Goal: Task Accomplishment & Management: Manage account settings

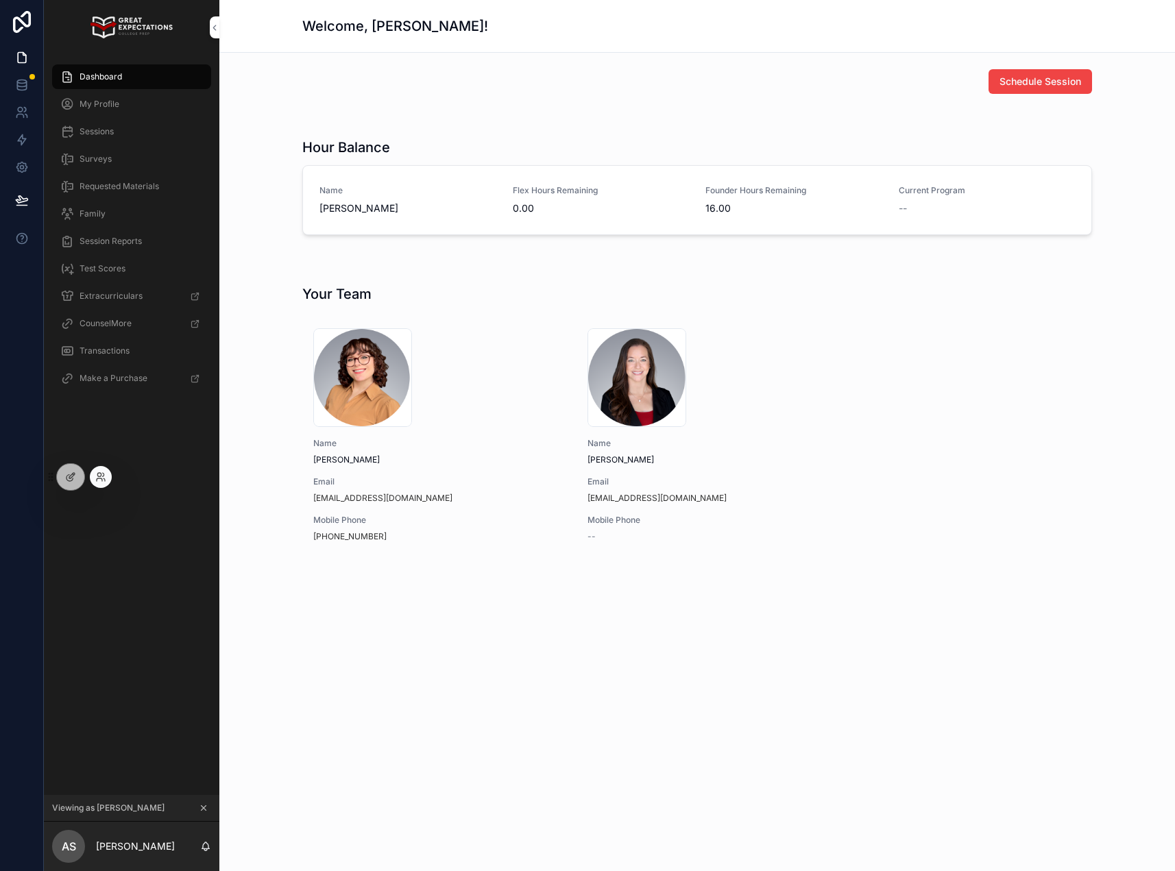
click at [109, 473] on div at bounding box center [101, 477] width 22 height 22
click at [104, 476] on icon at bounding box center [100, 476] width 11 height 11
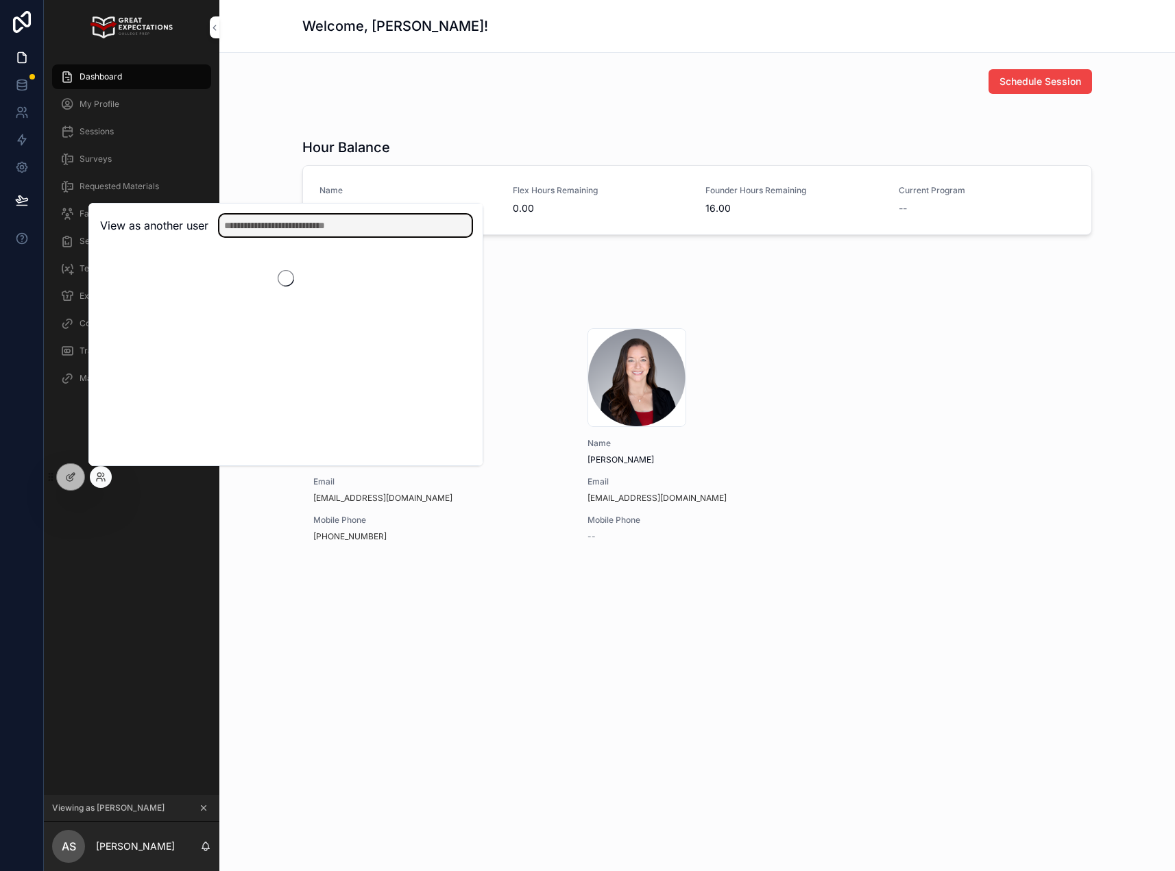
click at [340, 216] on input "text" at bounding box center [345, 225] width 252 height 22
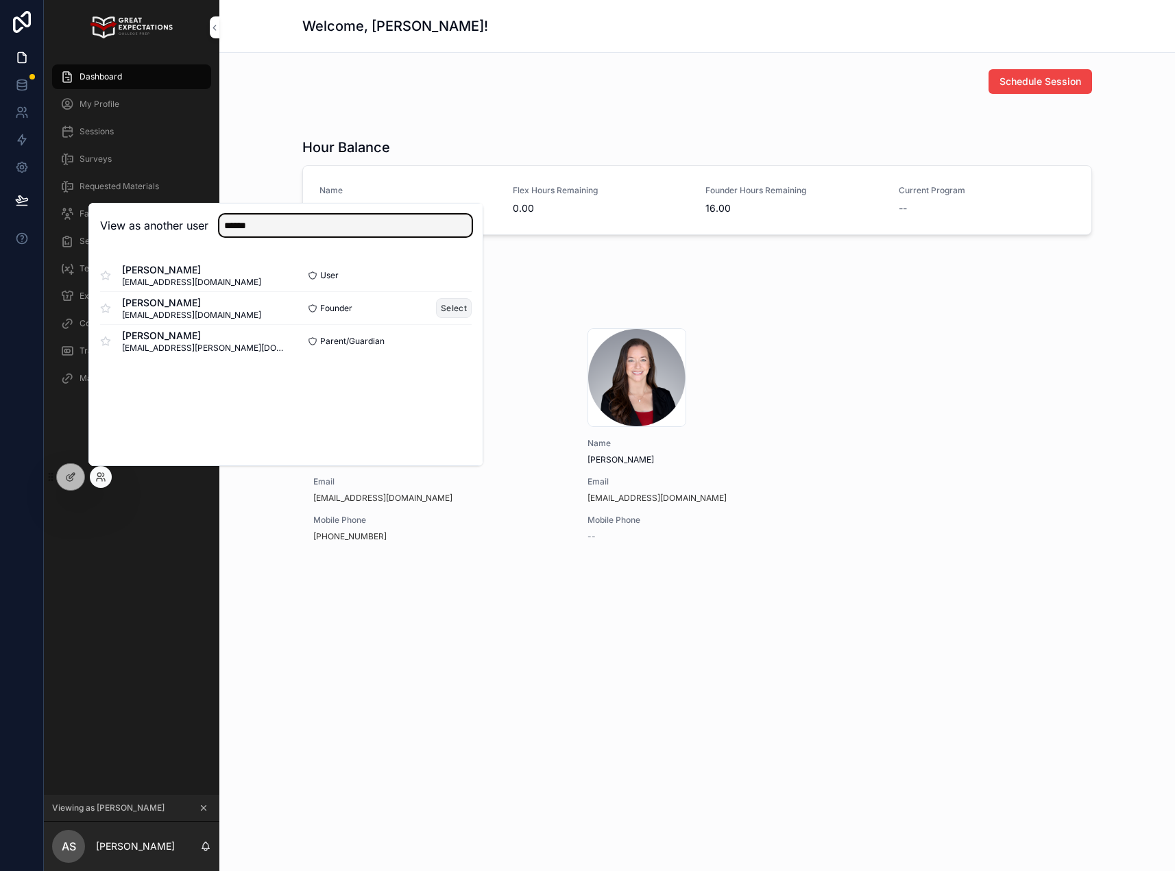
type input "******"
click at [439, 315] on button "Select" at bounding box center [454, 308] width 36 height 20
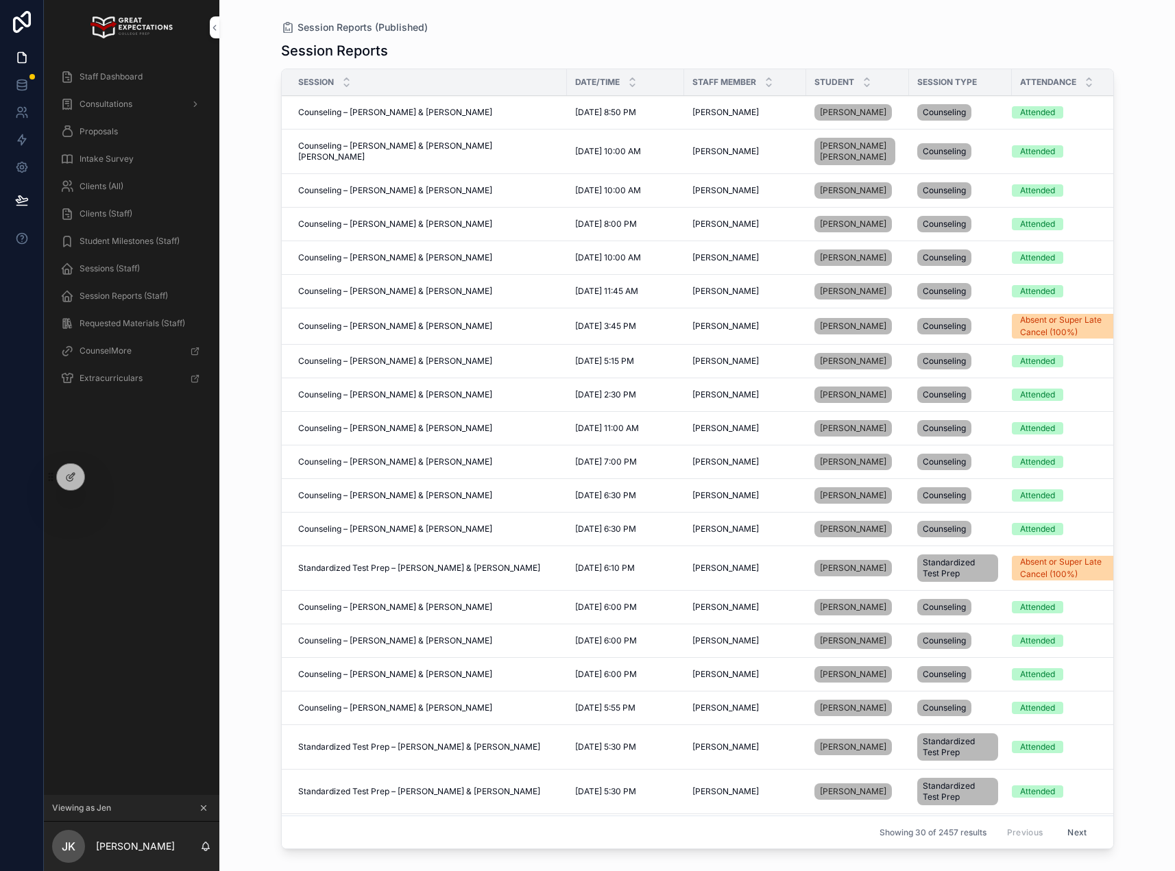
click at [106, 72] on span "Staff Dashboard" at bounding box center [110, 76] width 63 height 11
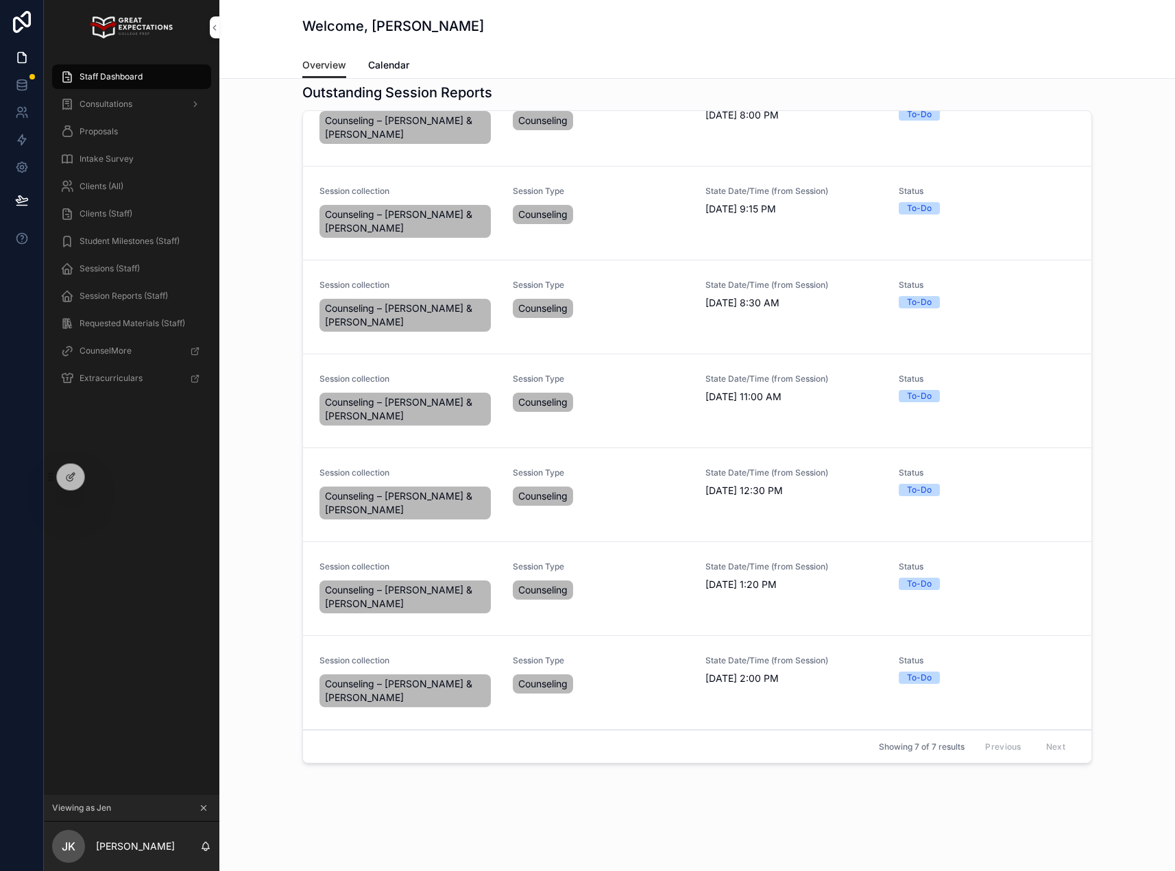
scroll to position [437, 0]
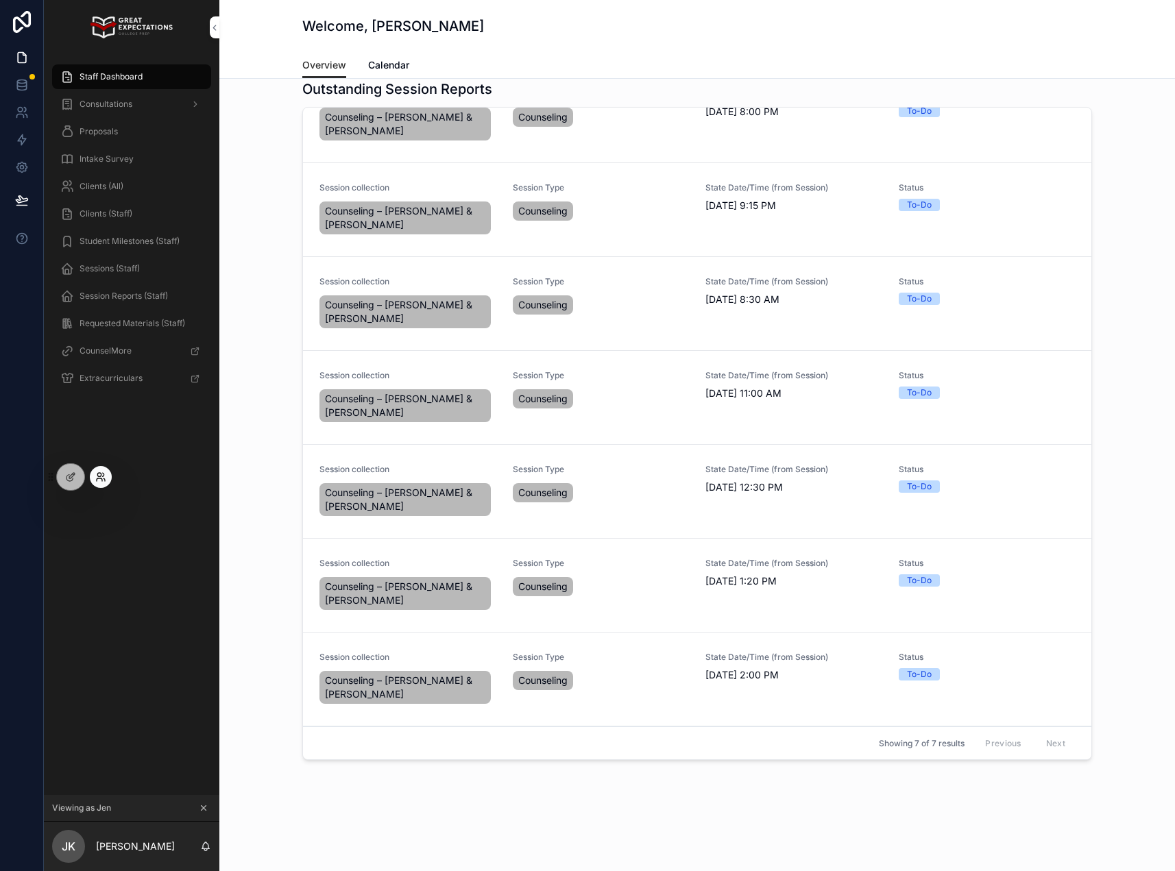
click at [95, 478] on icon at bounding box center [100, 476] width 11 height 11
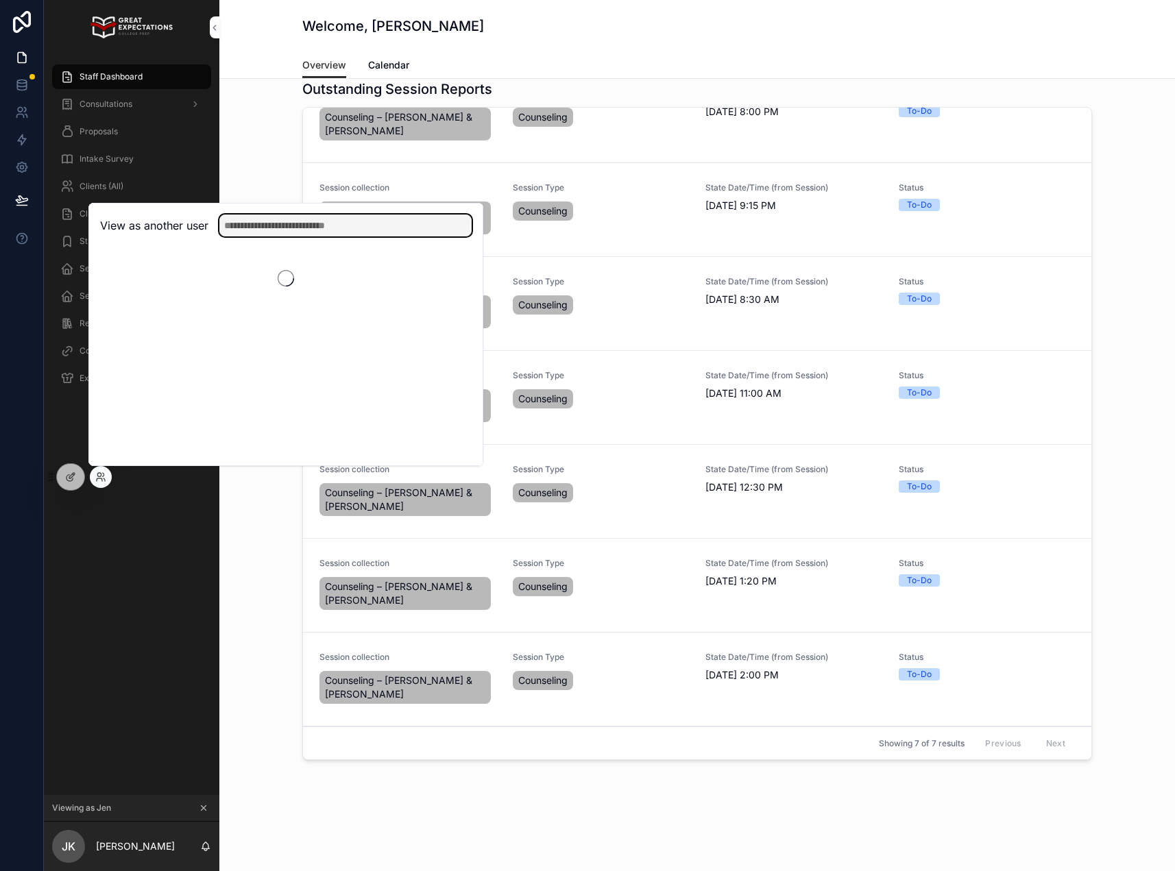
click at [326, 224] on input "text" at bounding box center [345, 225] width 252 height 22
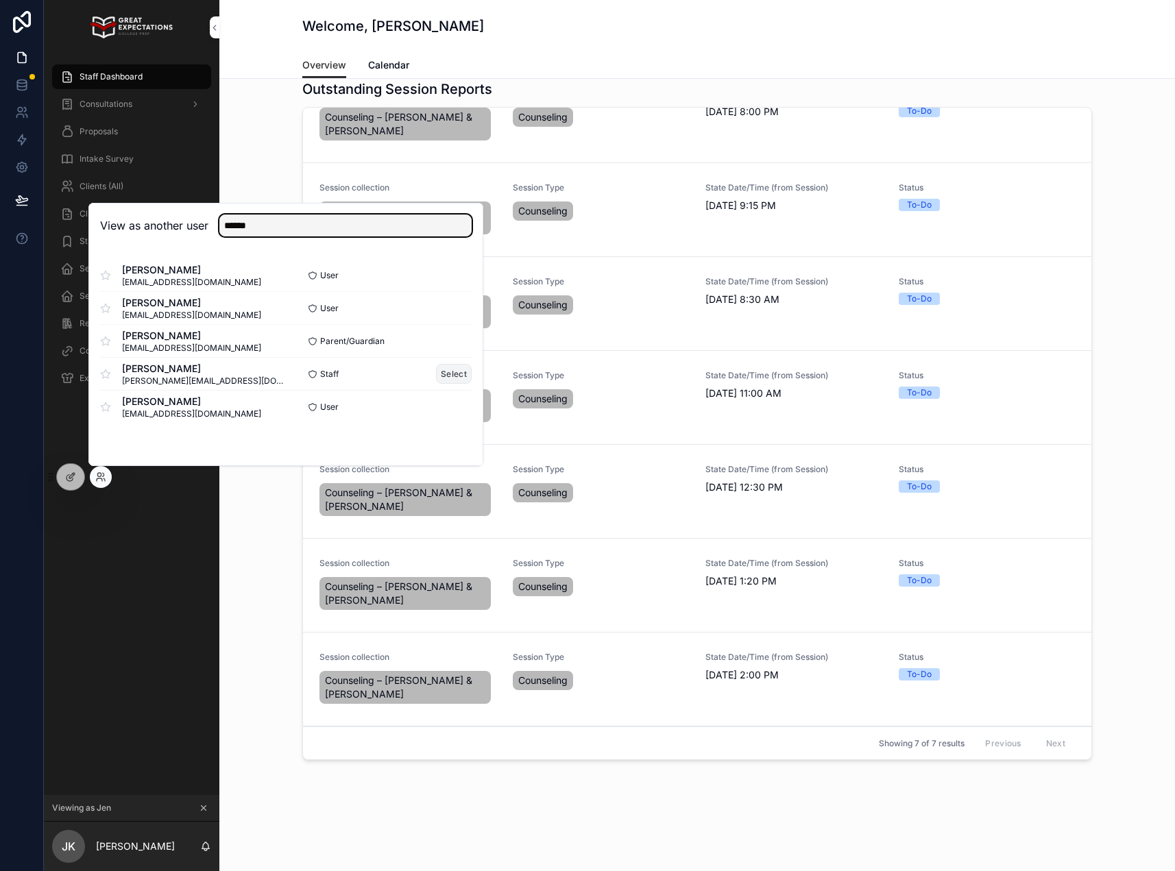
type input "******"
click at [450, 373] on button "Select" at bounding box center [454, 374] width 36 height 20
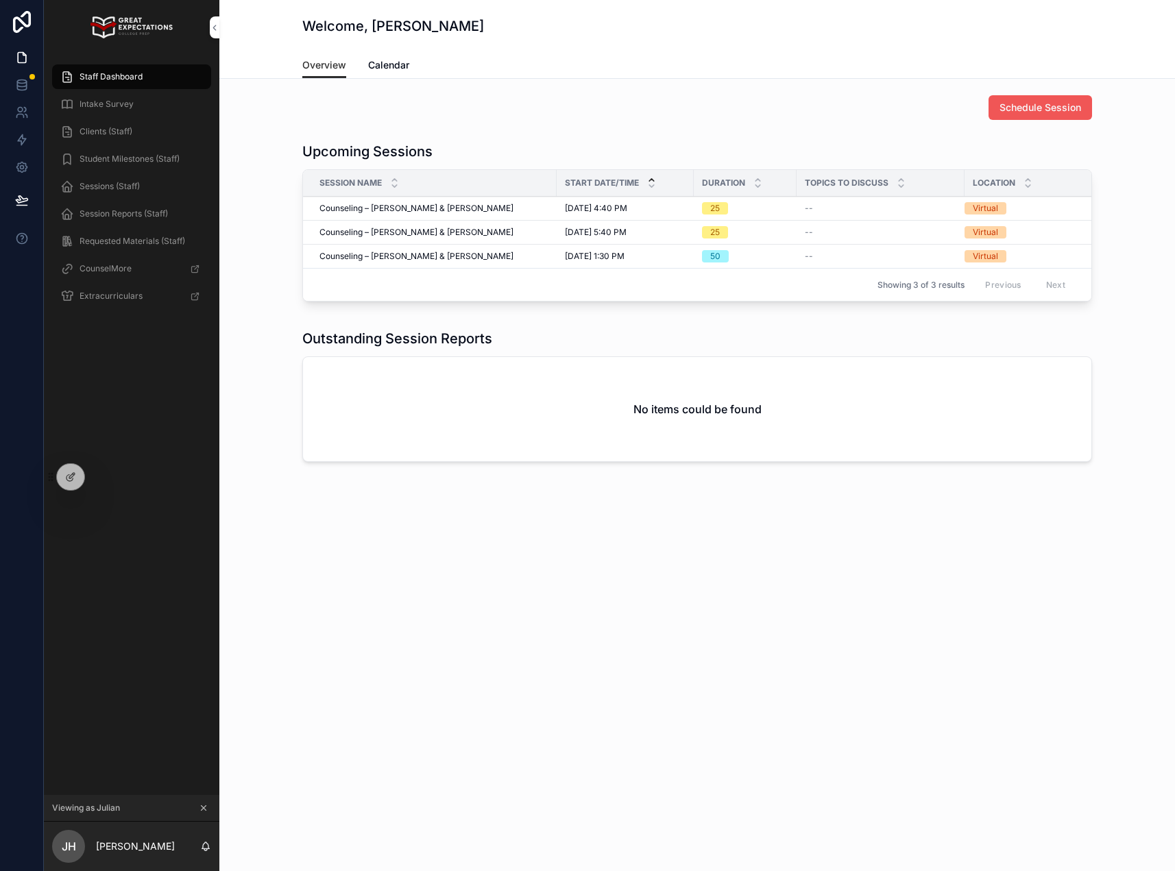
click at [1019, 101] on span "Schedule Session" at bounding box center [1040, 108] width 82 height 14
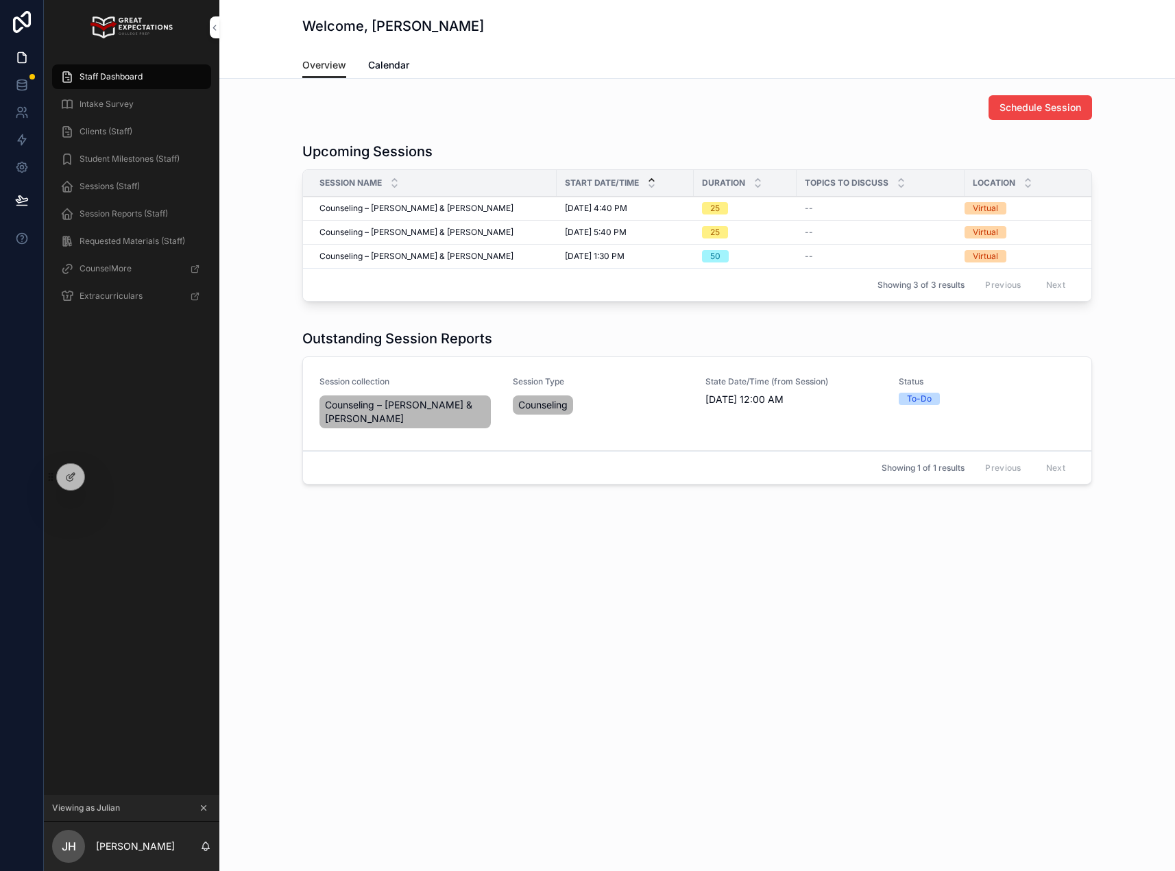
click at [86, 74] on span "Staff Dashboard" at bounding box center [110, 76] width 63 height 11
click at [787, 411] on div "State Date/Time (from Session) 10/10/2025 12:00 AM" at bounding box center [793, 403] width 177 height 55
click at [770, 398] on span "10/10/2025 12:00 AM" at bounding box center [793, 400] width 177 height 14
click at [767, 417] on div "State Date/Time (from Session) 10/10/2025 12:00 AM" at bounding box center [793, 403] width 177 height 55
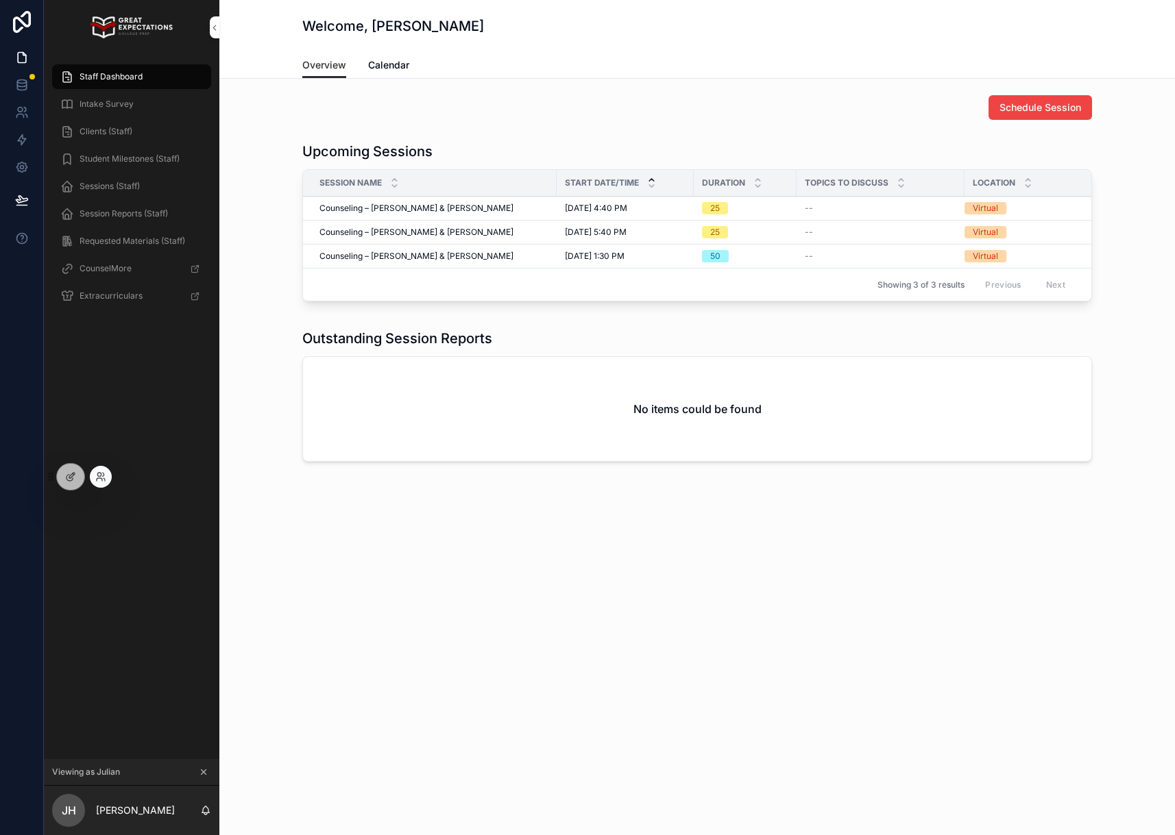
click at [106, 471] on div at bounding box center [101, 477] width 22 height 22
click at [100, 476] on icon at bounding box center [98, 474] width 3 height 3
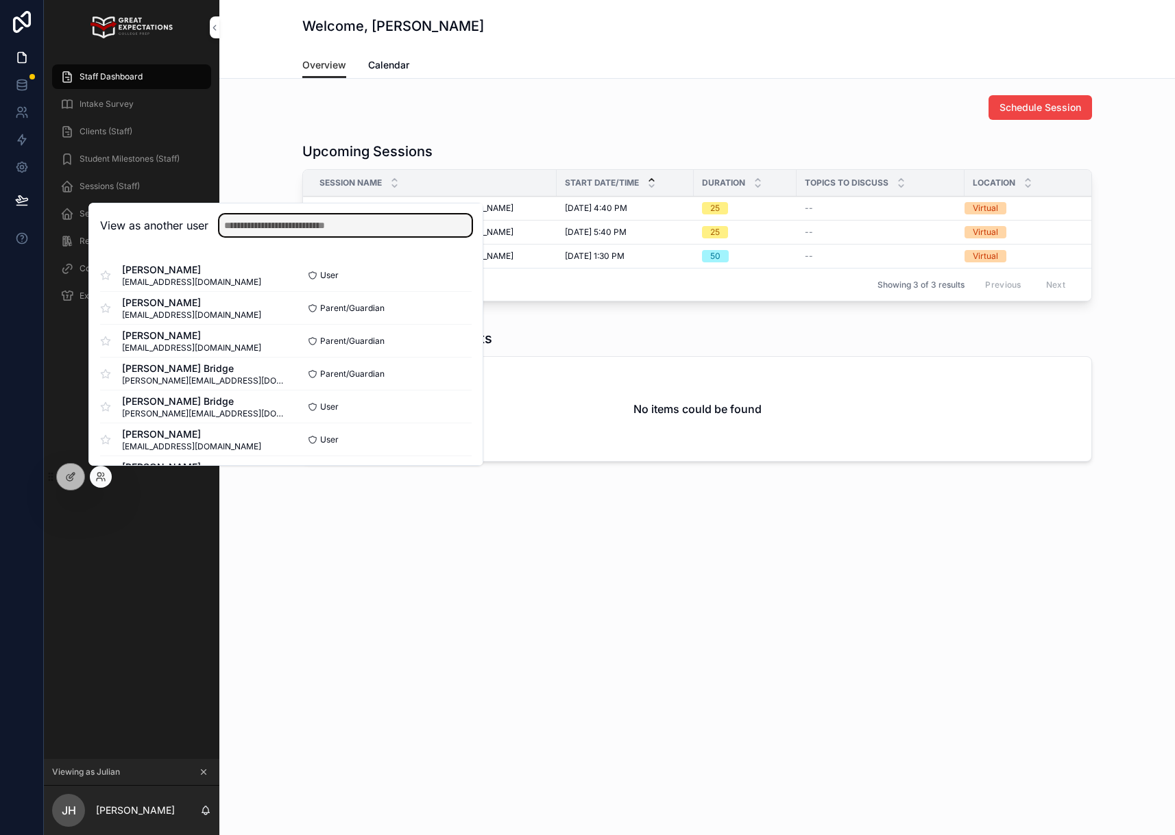
click at [345, 232] on input "text" at bounding box center [345, 225] width 252 height 22
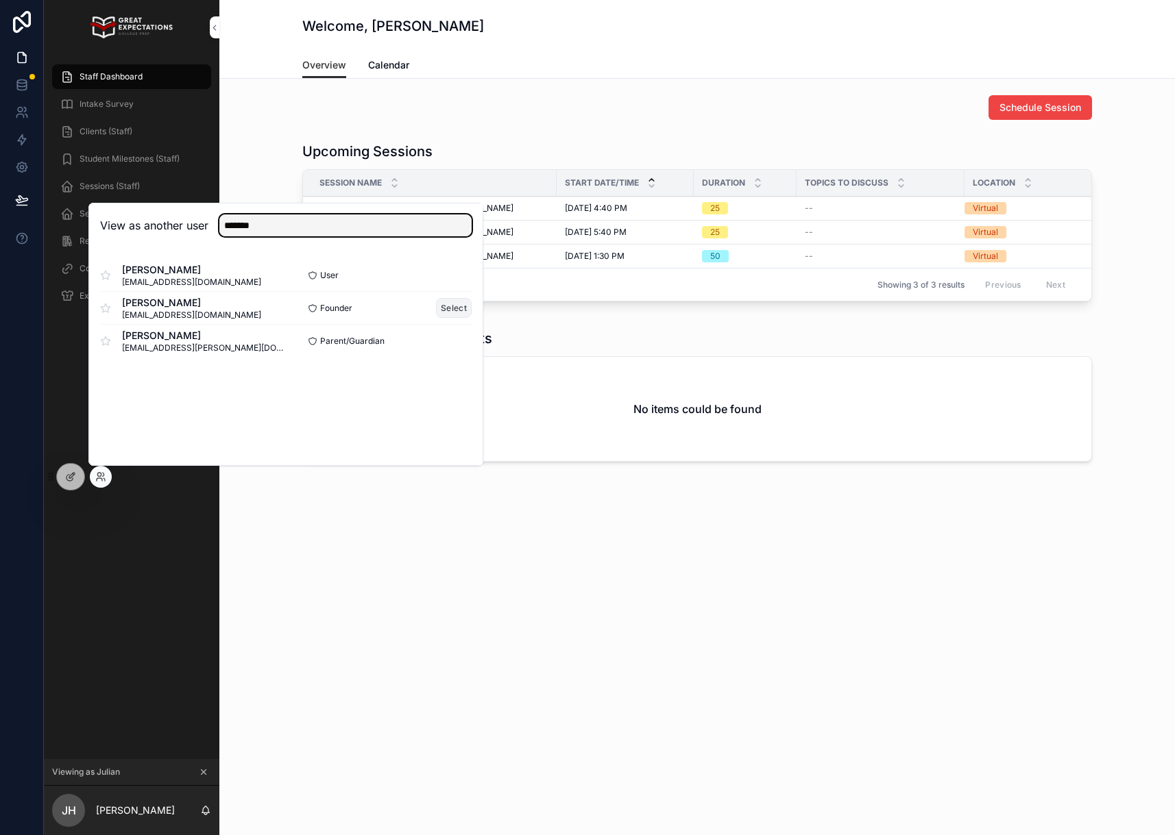
type input "*******"
click at [456, 317] on button "Select" at bounding box center [454, 308] width 36 height 20
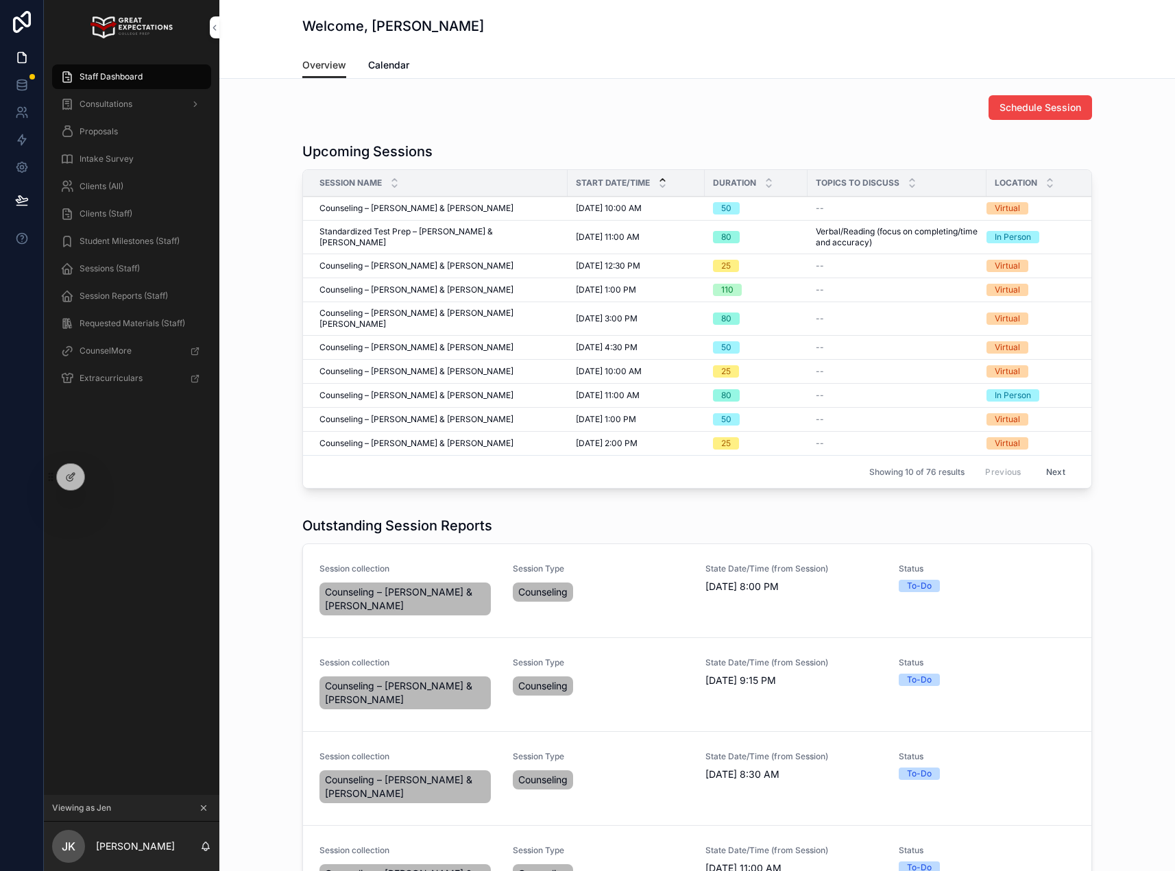
click at [136, 82] on div "Staff Dashboard" at bounding box center [131, 77] width 143 height 22
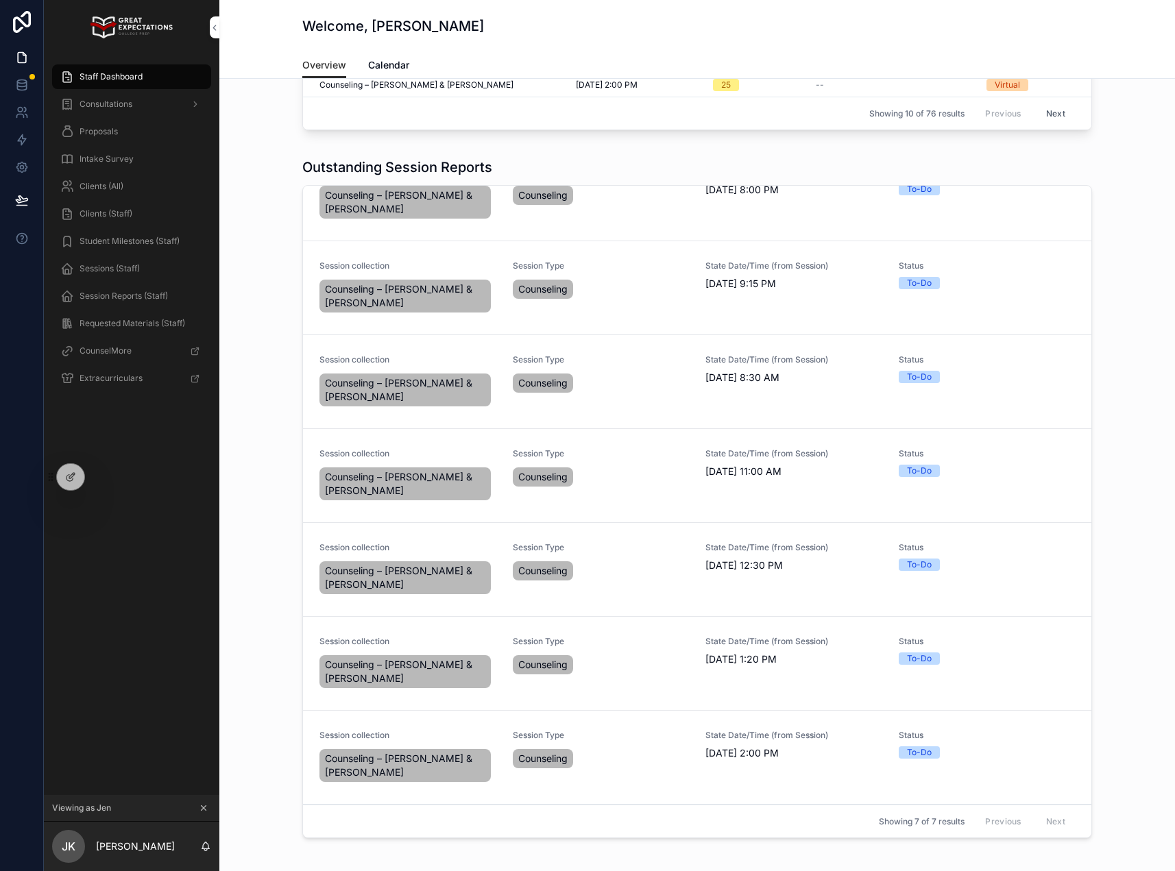
scroll to position [359, 0]
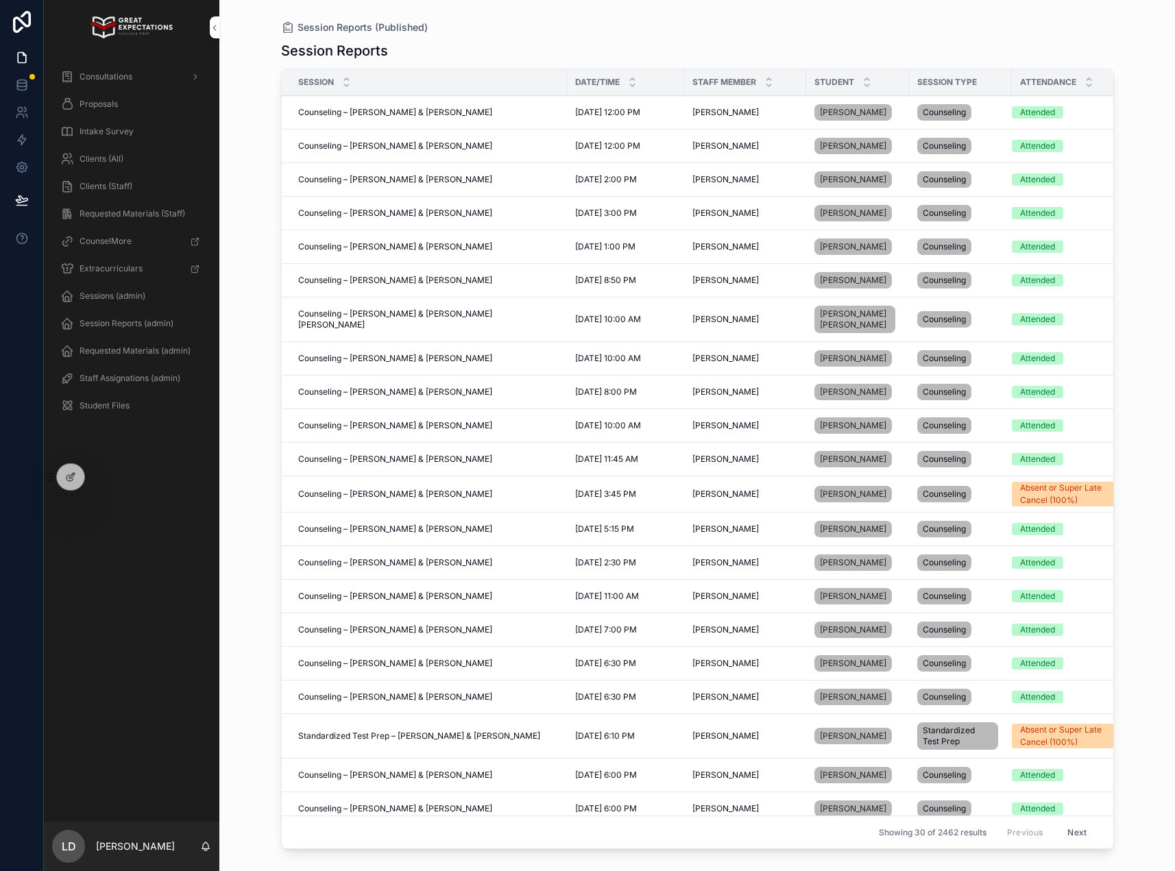
click at [0, 0] on div at bounding box center [0, 0] width 0 height 0
click at [0, 0] on icon at bounding box center [0, 0] width 0 height 0
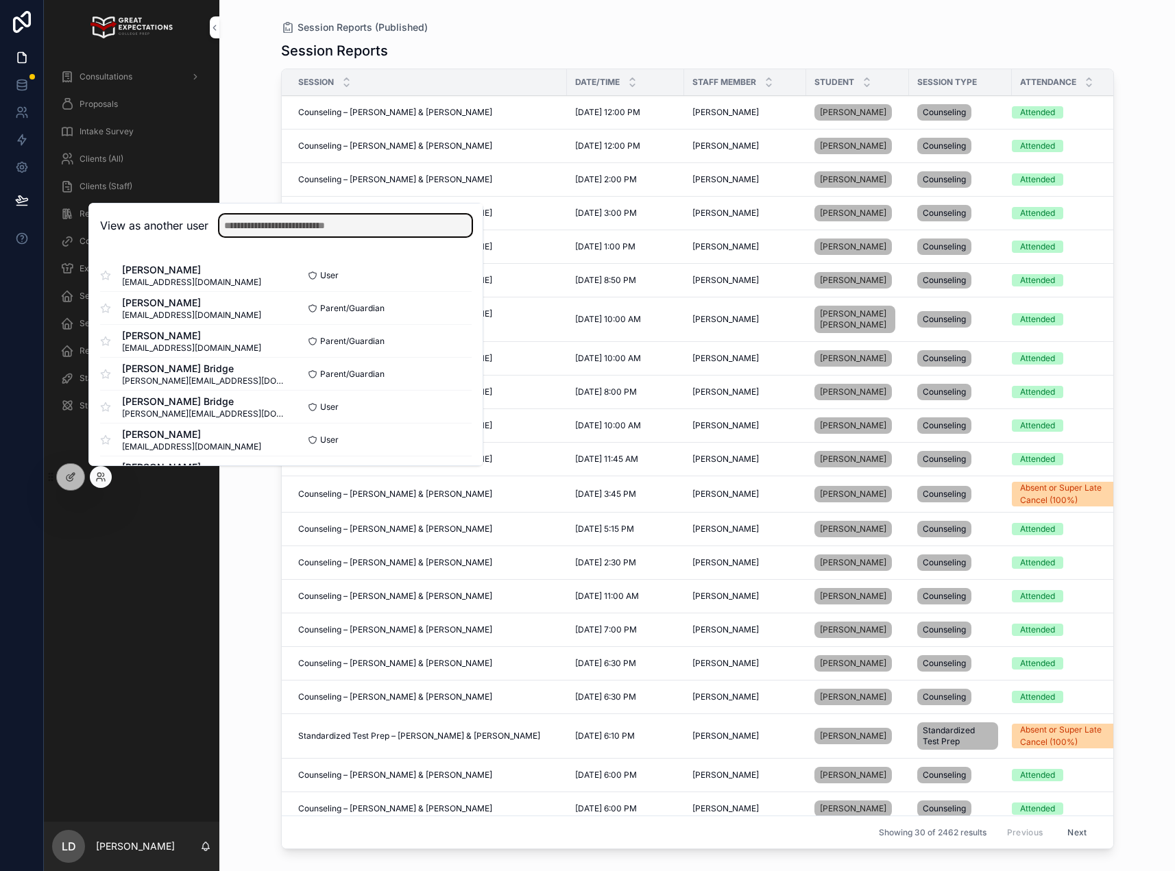
click at [277, 226] on input "text" at bounding box center [345, 225] width 252 height 22
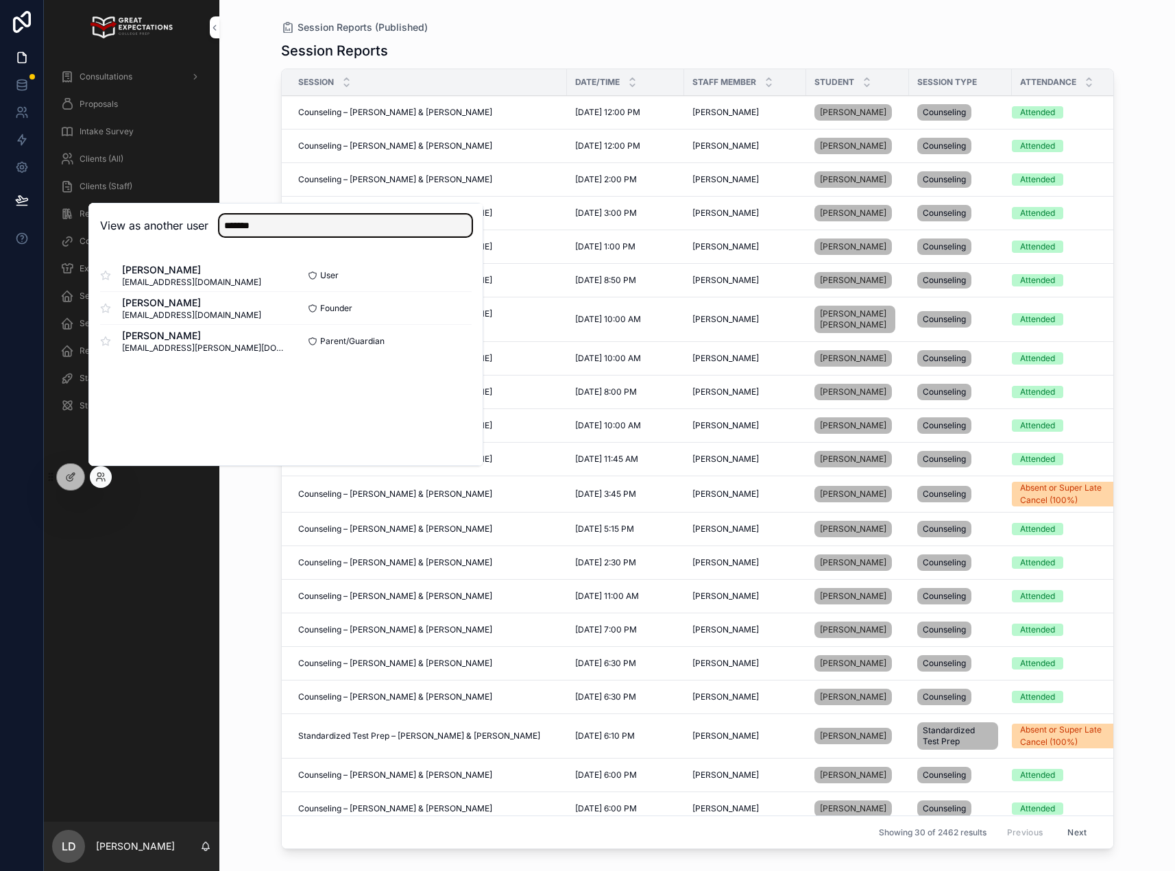
type input "*******"
click at [0, 0] on button "Select" at bounding box center [0, 0] width 0 height 0
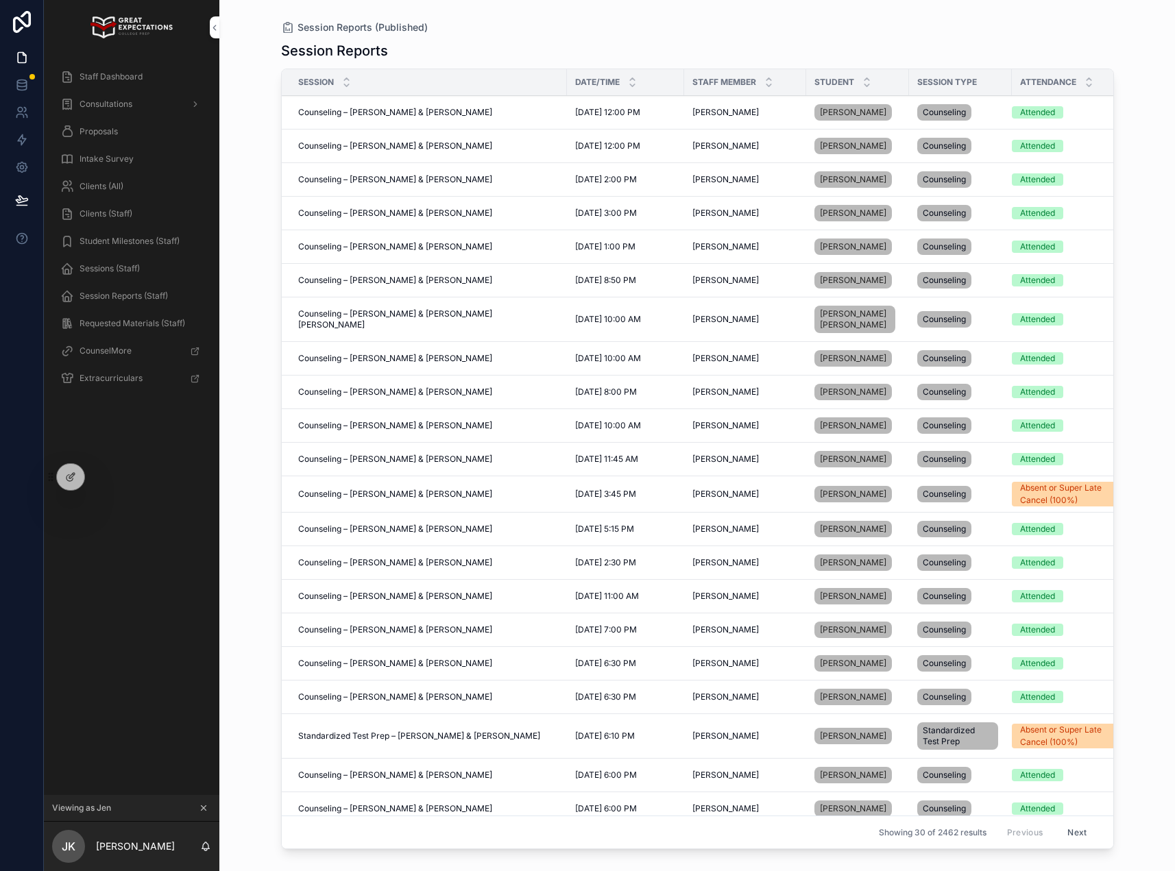
click at [114, 79] on span "Staff Dashboard" at bounding box center [110, 76] width 63 height 11
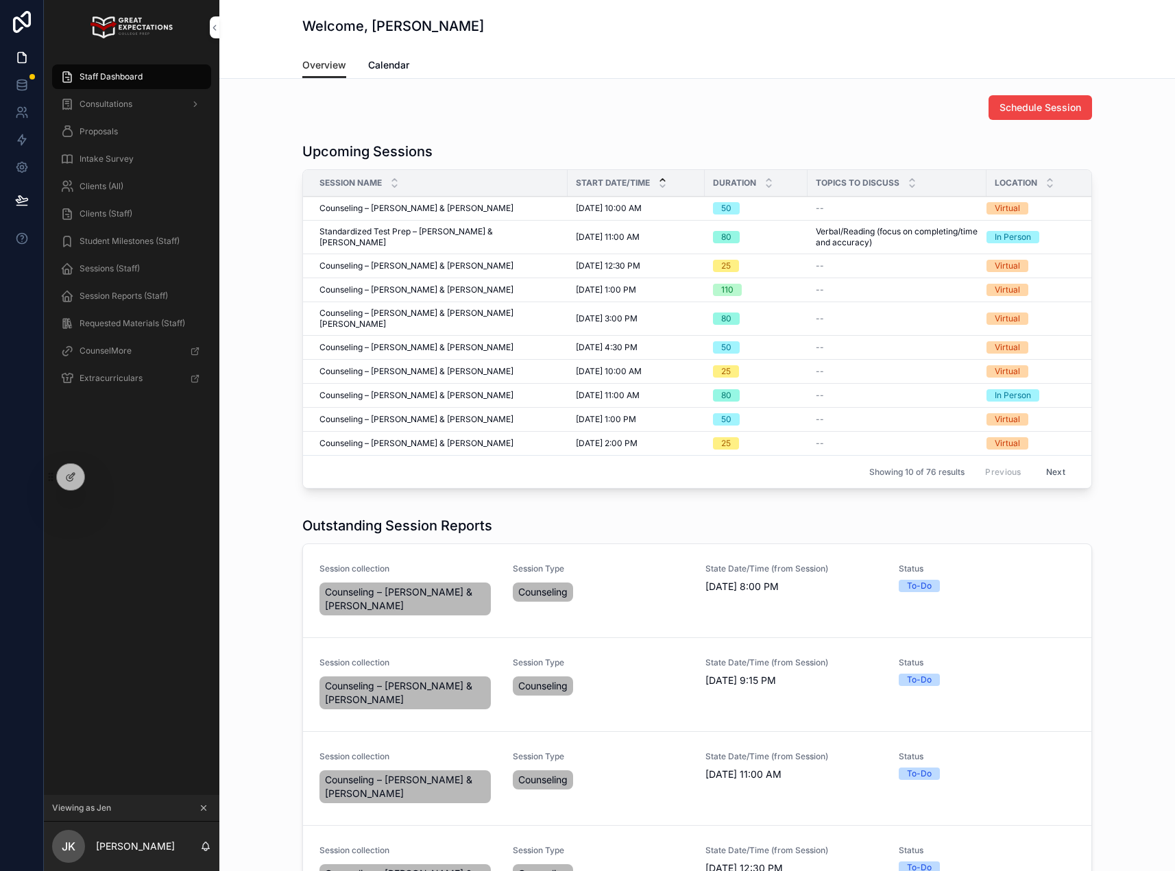
click at [0, 0] on icon at bounding box center [0, 0] width 0 height 0
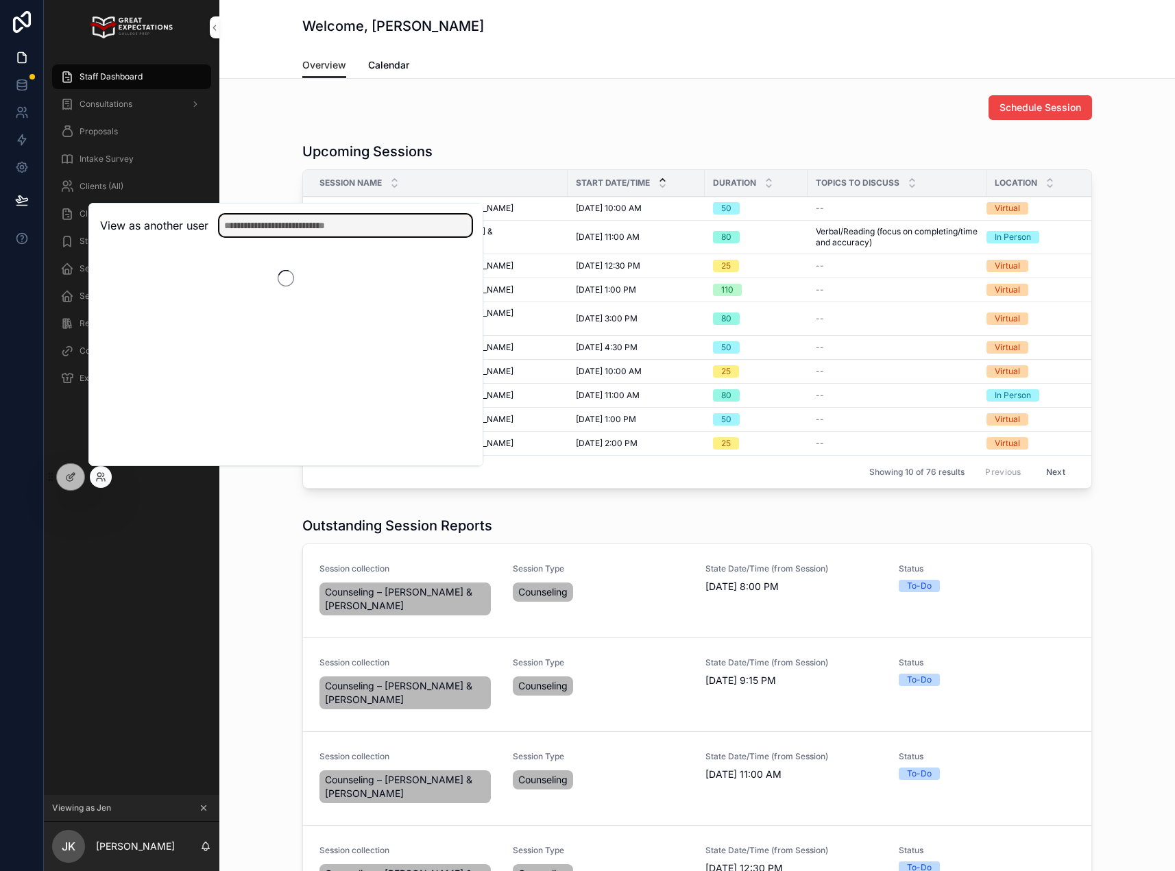
click at [259, 234] on input "text" at bounding box center [345, 225] width 252 height 22
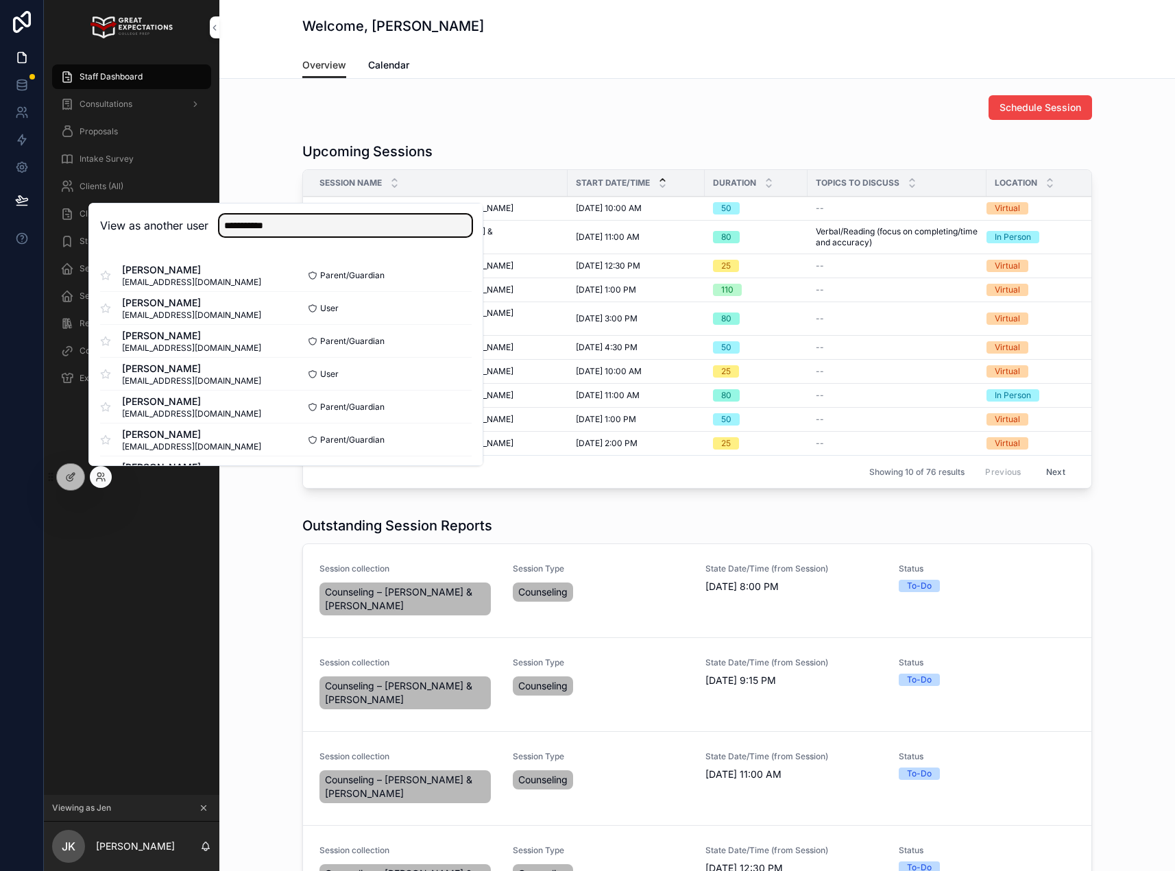
drag, startPoint x: 286, startPoint y: 220, endPoint x: 254, endPoint y: 221, distance: 32.9
click at [254, 221] on input "**********" at bounding box center [345, 225] width 252 height 22
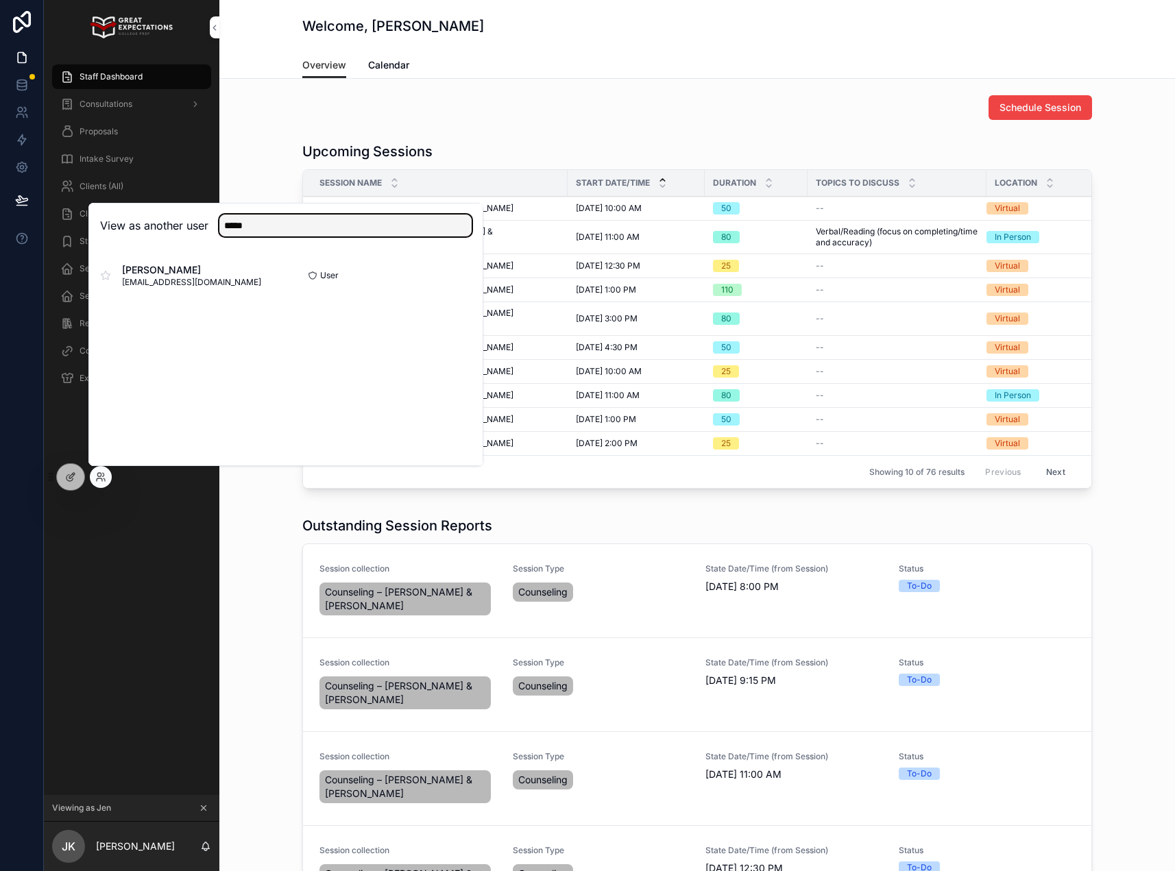
type input "*****"
click at [0, 0] on button "Select" at bounding box center [0, 0] width 0 height 0
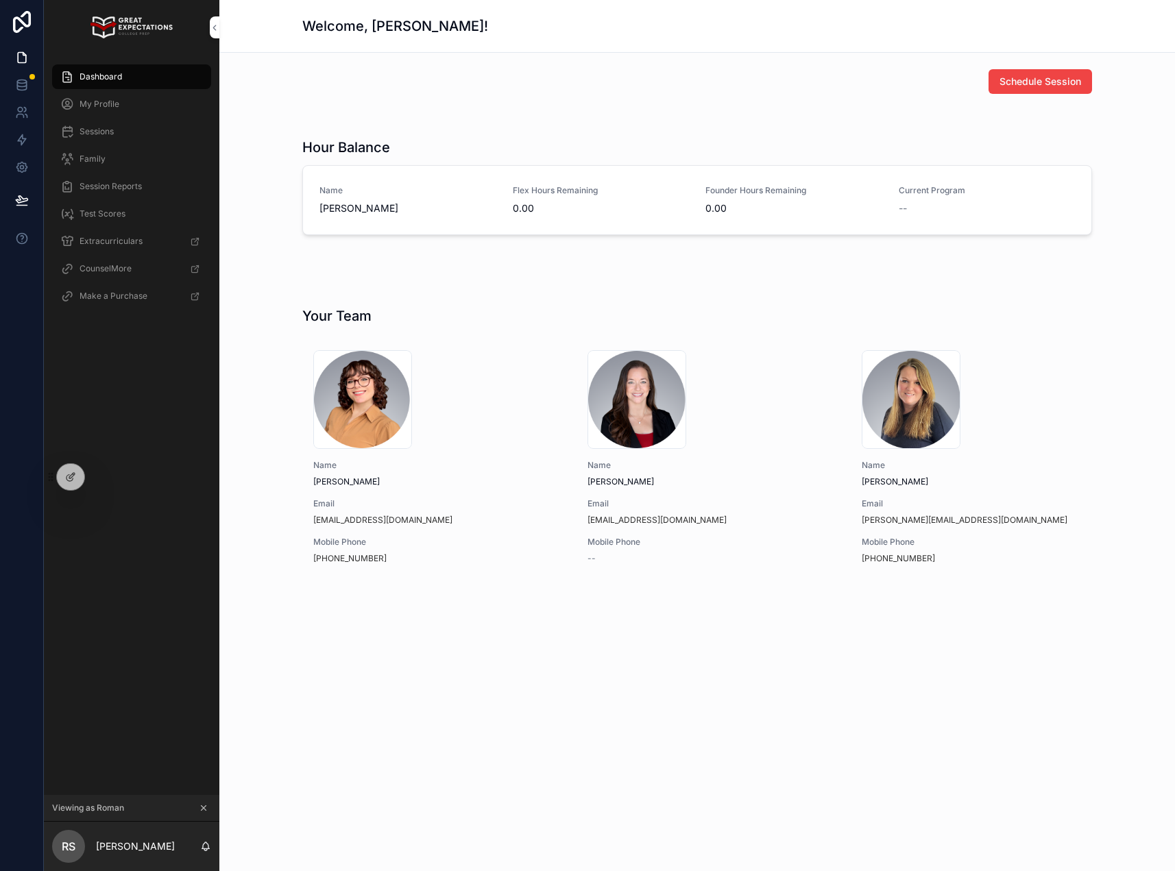
click at [134, 71] on div "Dashboard" at bounding box center [131, 77] width 143 height 22
click at [160, 78] on div "Dashboard" at bounding box center [131, 77] width 143 height 22
click at [138, 106] on div "My Profile" at bounding box center [131, 104] width 143 height 22
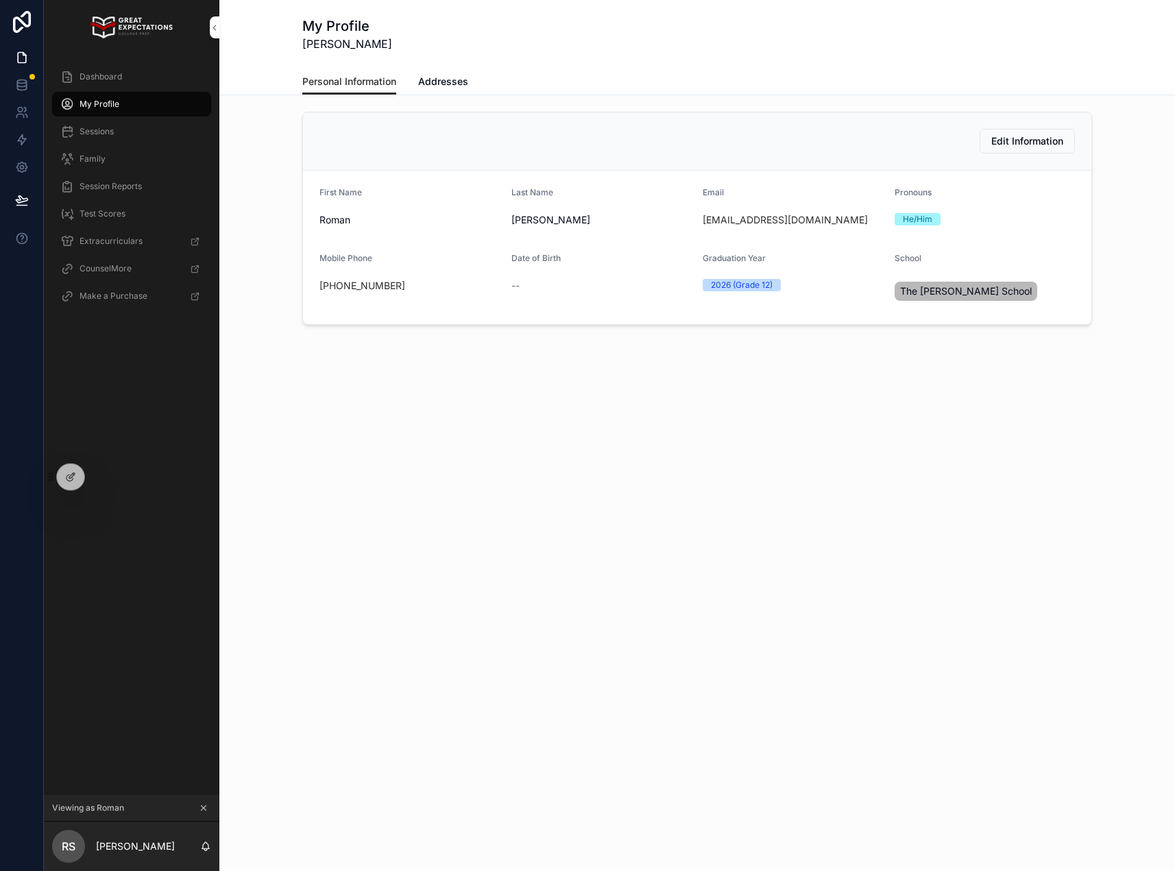
click at [132, 75] on div "Dashboard" at bounding box center [131, 77] width 143 height 22
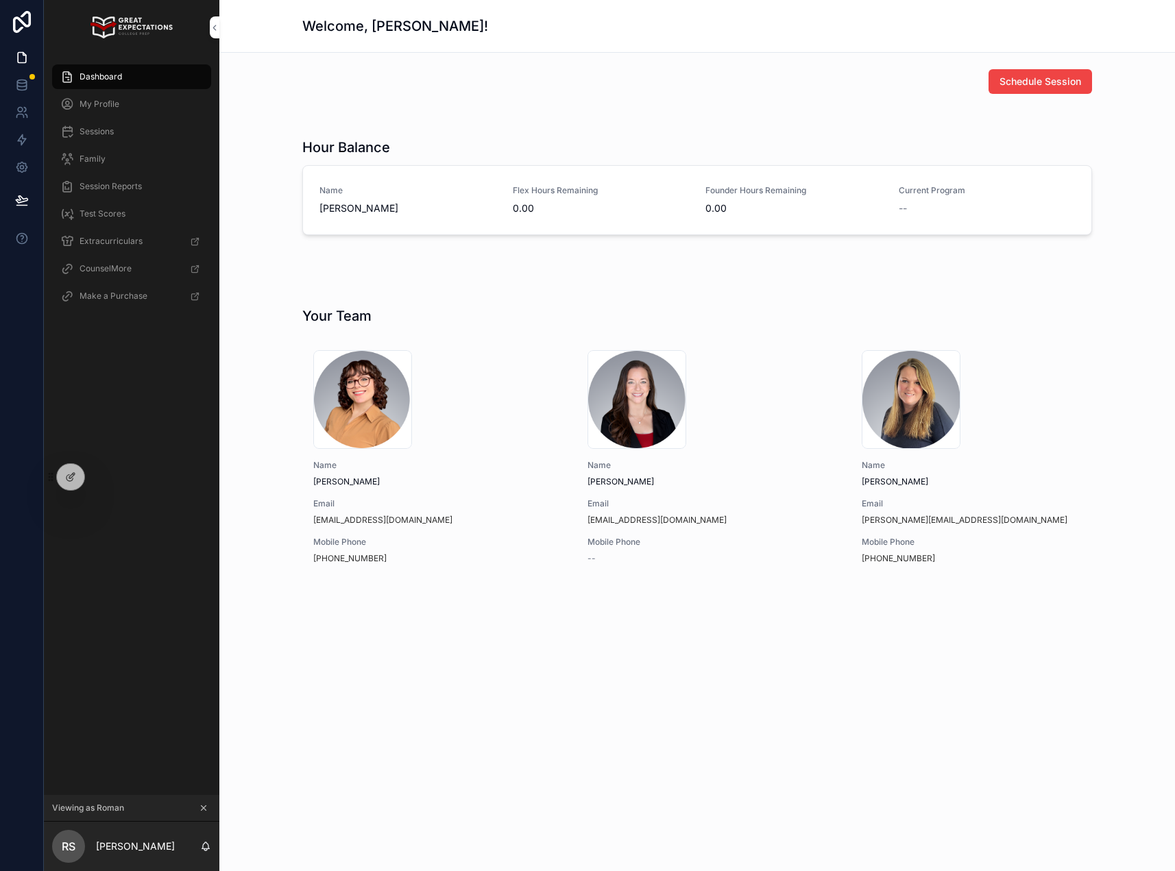
click at [132, 108] on div "My Profile" at bounding box center [131, 104] width 143 height 22
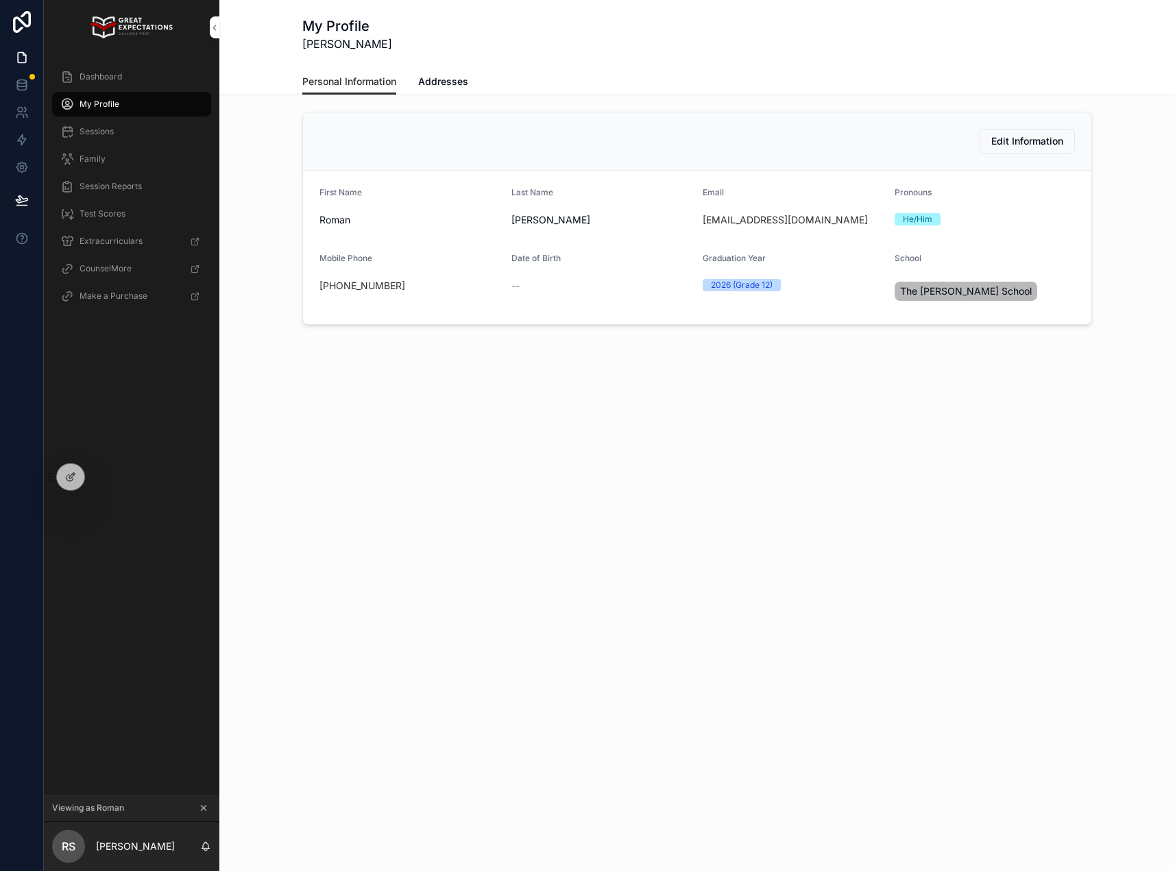
click at [128, 80] on div "Dashboard" at bounding box center [131, 77] width 143 height 22
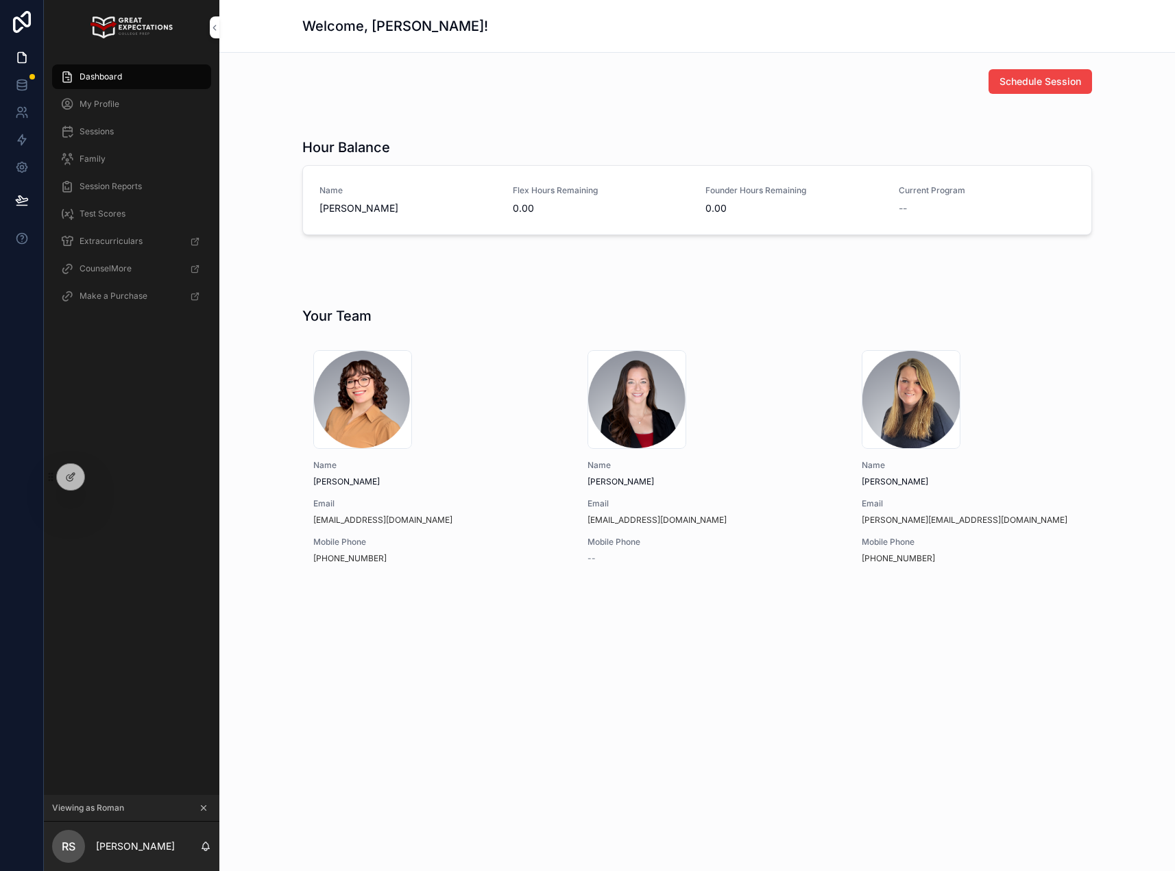
click at [126, 88] on link "Dashboard" at bounding box center [131, 76] width 159 height 25
click at [124, 102] on div "My Profile" at bounding box center [131, 104] width 143 height 22
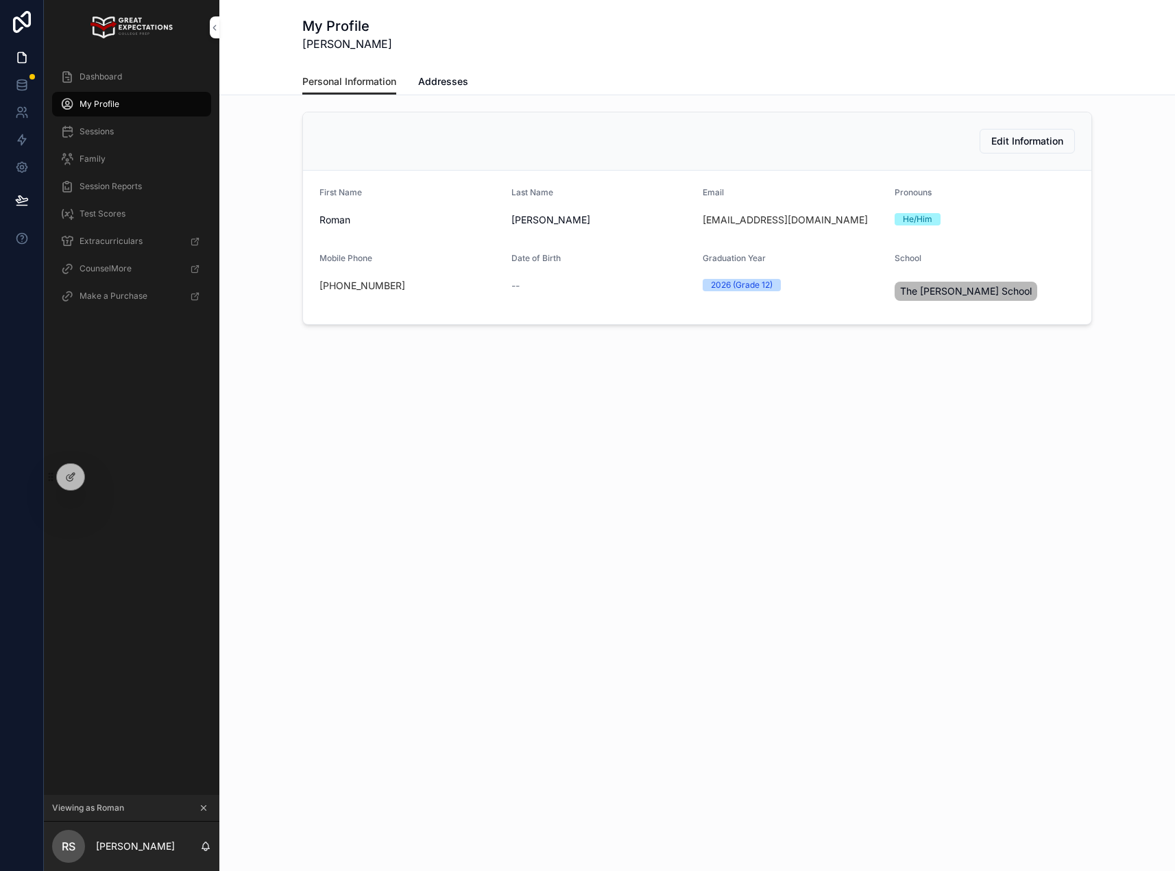
click at [123, 77] on div "Dashboard" at bounding box center [131, 77] width 143 height 22
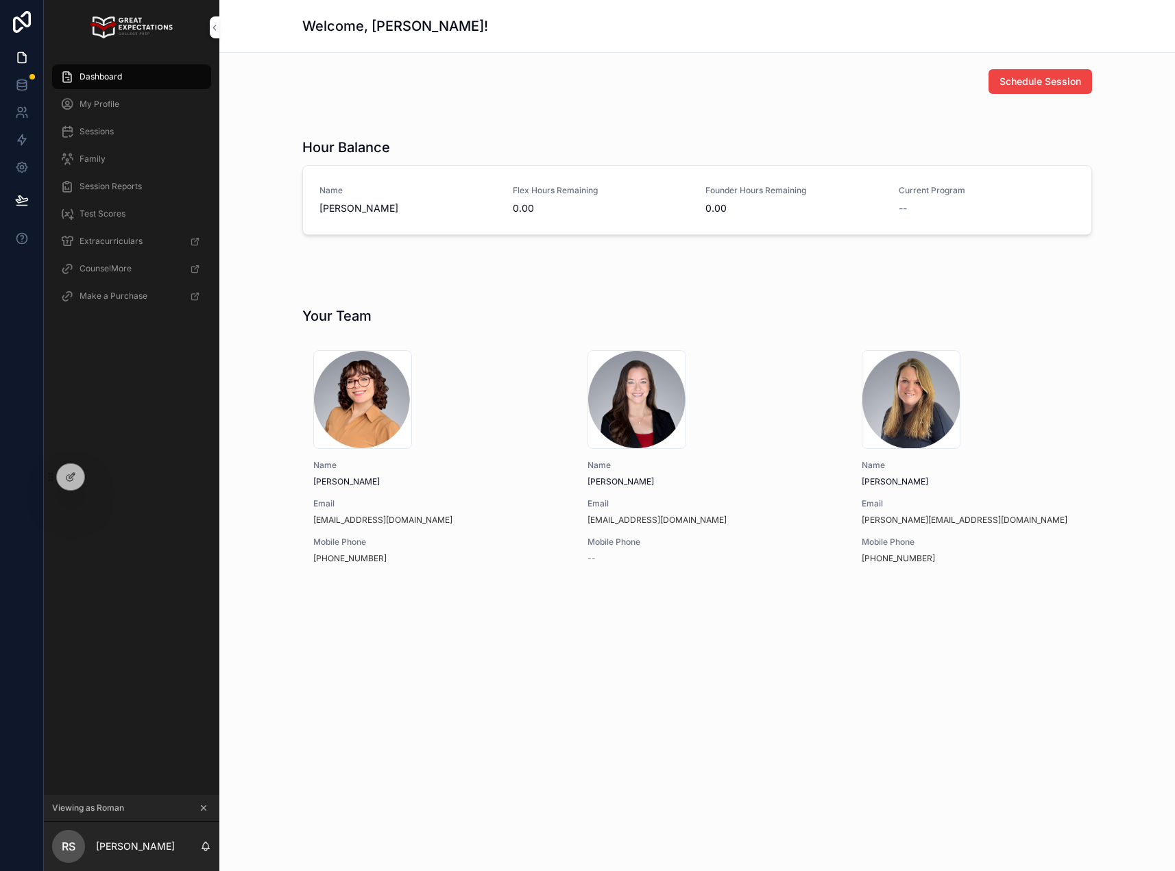
drag, startPoint x: 112, startPoint y: 98, endPoint x: 116, endPoint y: 79, distance: 19.5
click at [112, 99] on span "My Profile" at bounding box center [99, 104] width 40 height 11
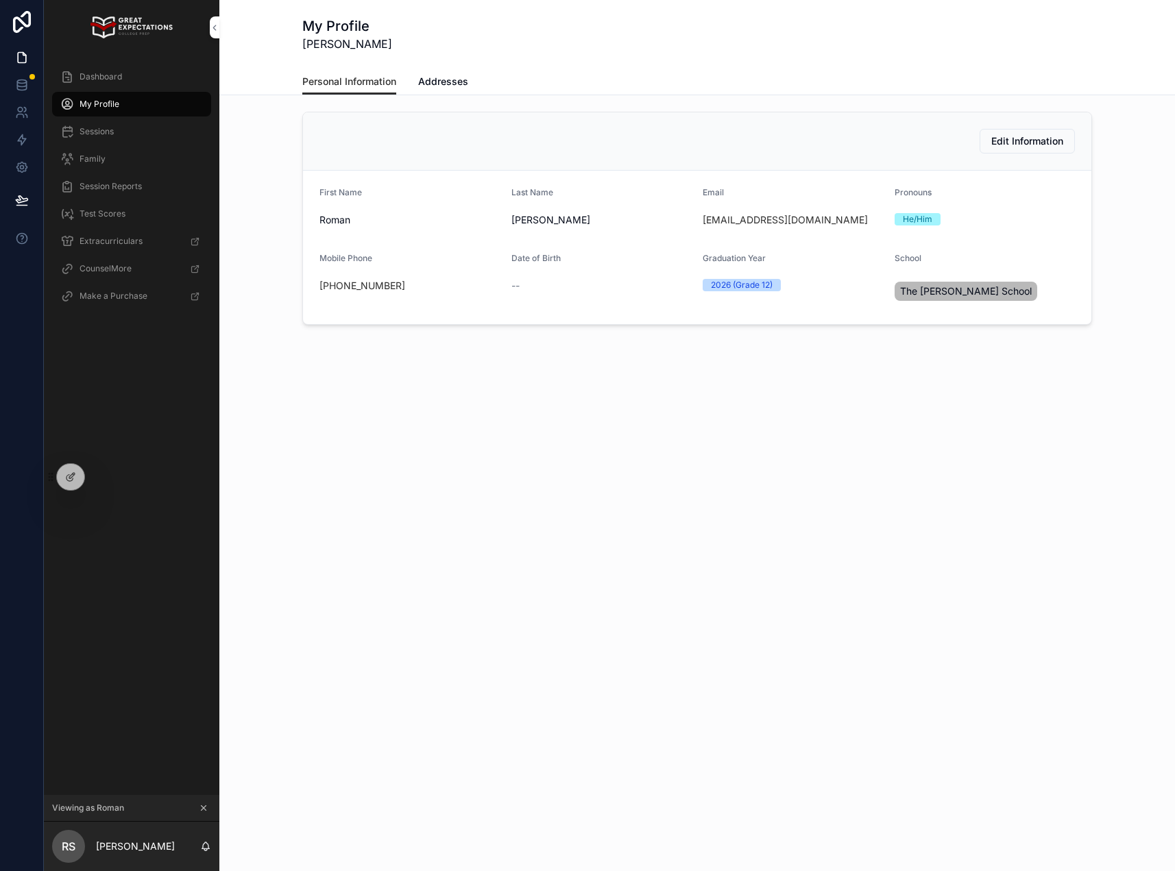
click at [116, 75] on span "Dashboard" at bounding box center [100, 76] width 42 height 11
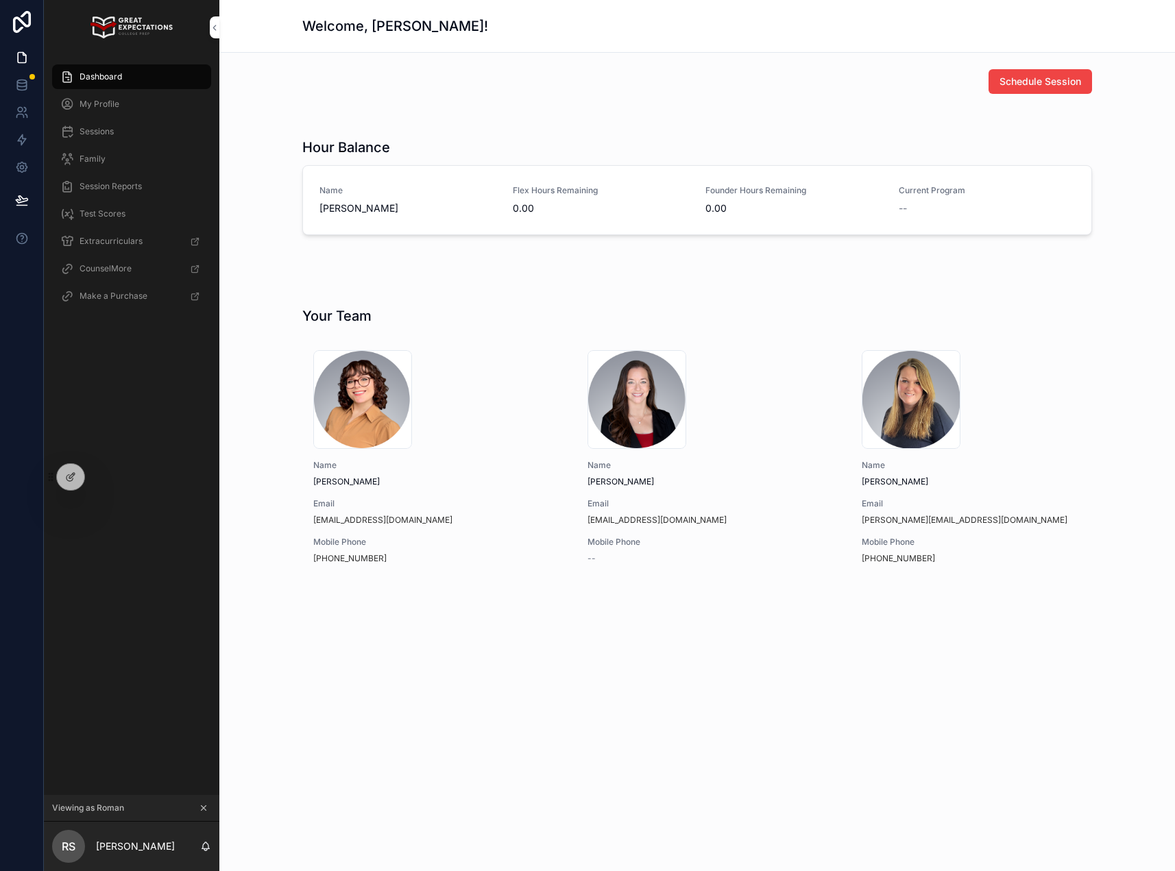
click at [116, 113] on div "My Profile" at bounding box center [131, 104] width 143 height 22
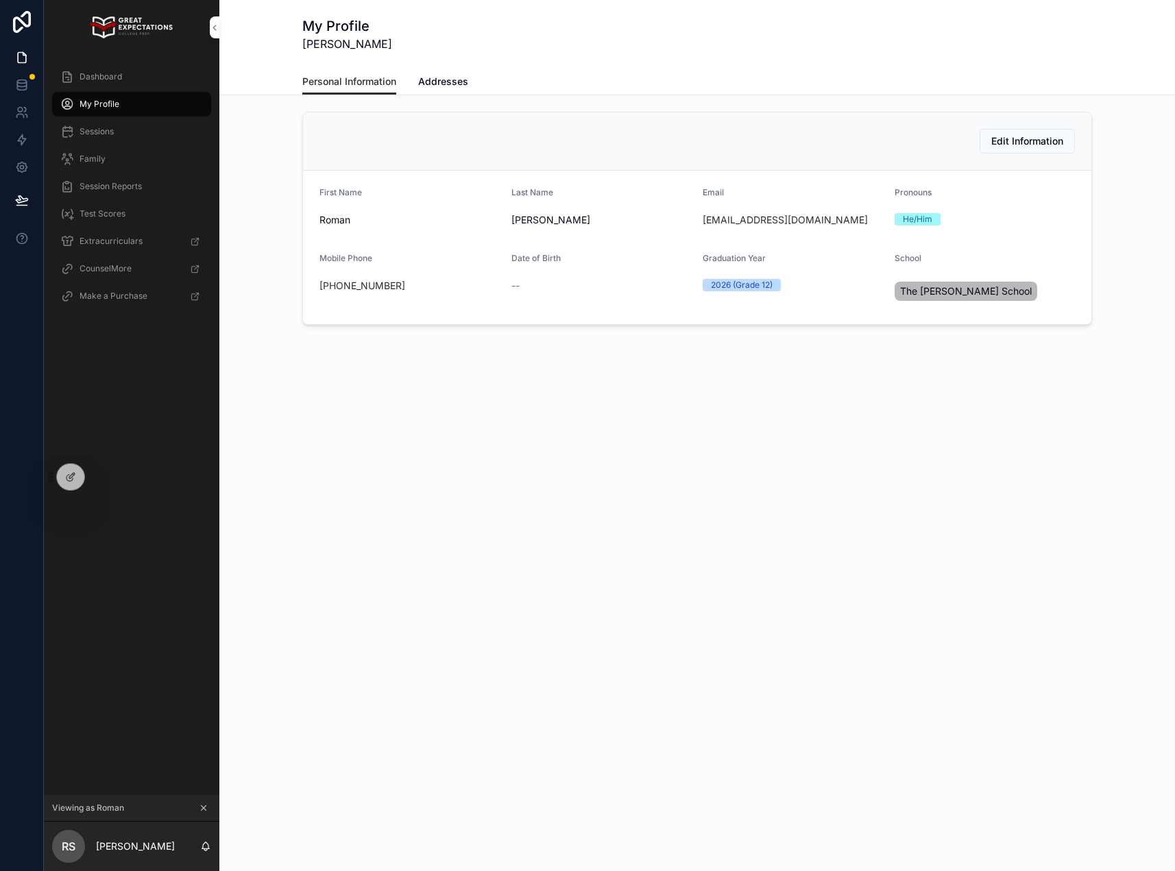
click at [119, 79] on span "Dashboard" at bounding box center [100, 76] width 42 height 11
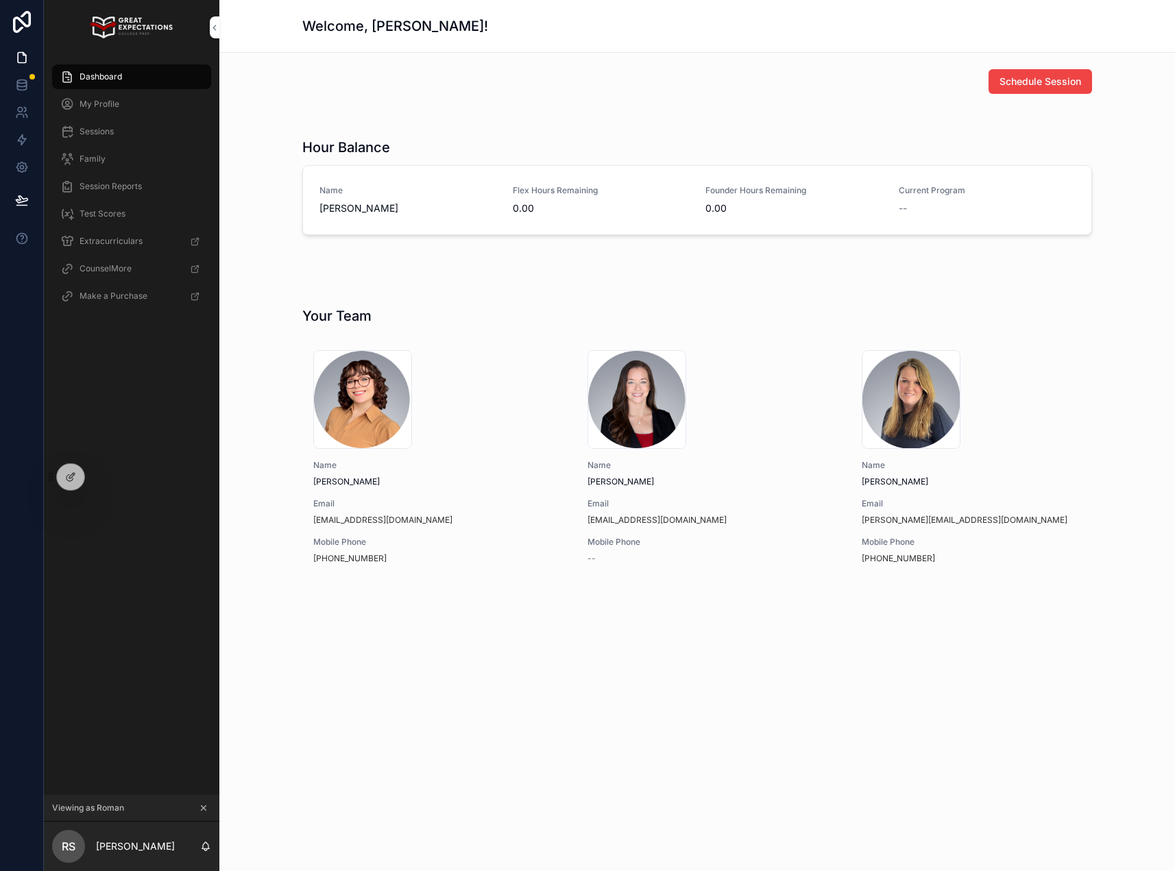
click at [119, 126] on div "Sessions" at bounding box center [131, 132] width 143 height 22
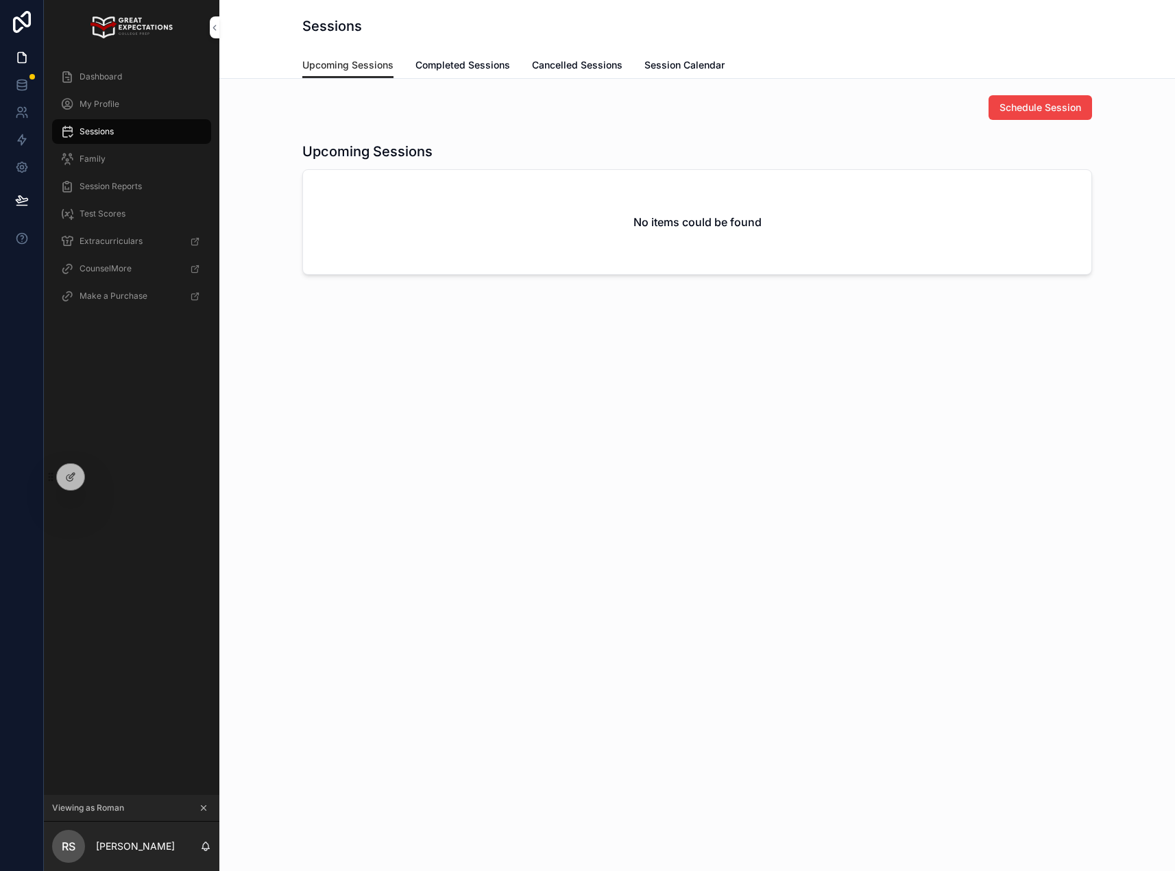
click at [123, 82] on div "Dashboard" at bounding box center [131, 77] width 143 height 22
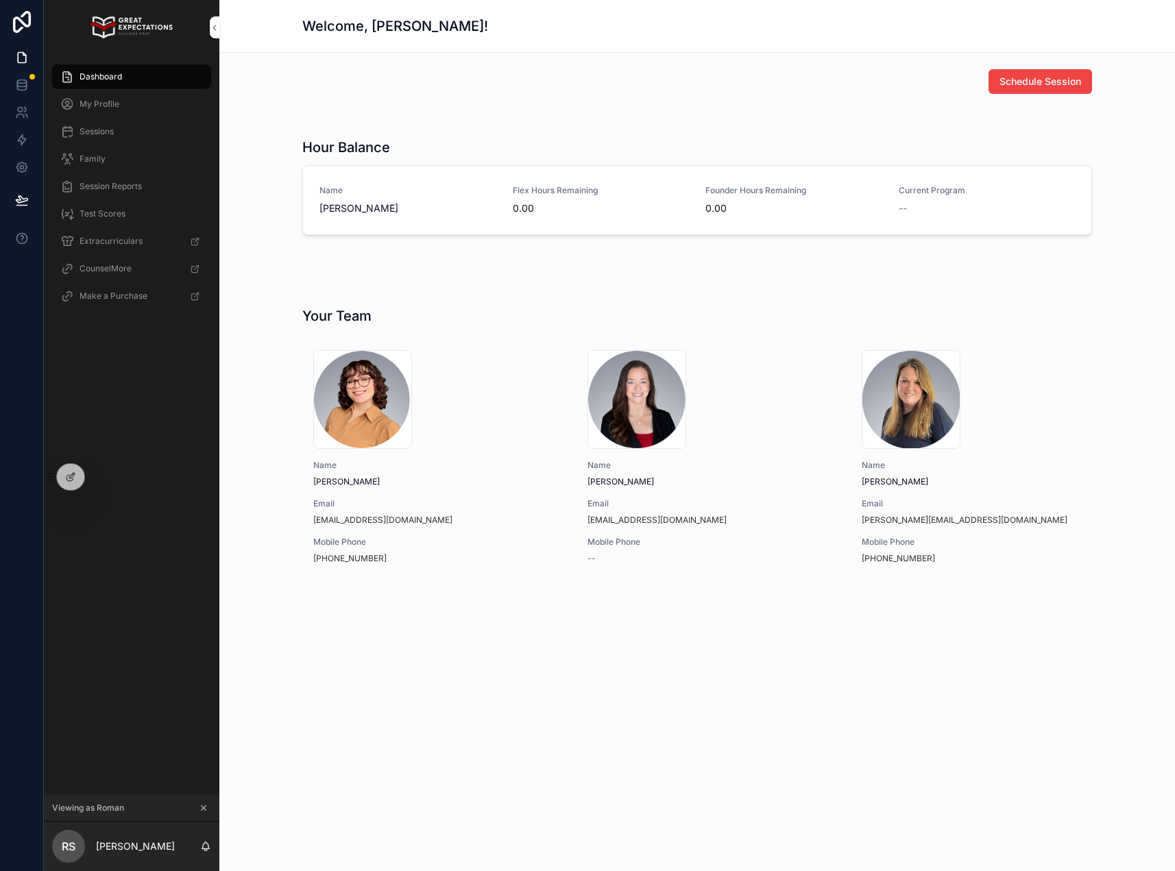
click at [108, 103] on span "My Profile" at bounding box center [99, 104] width 40 height 11
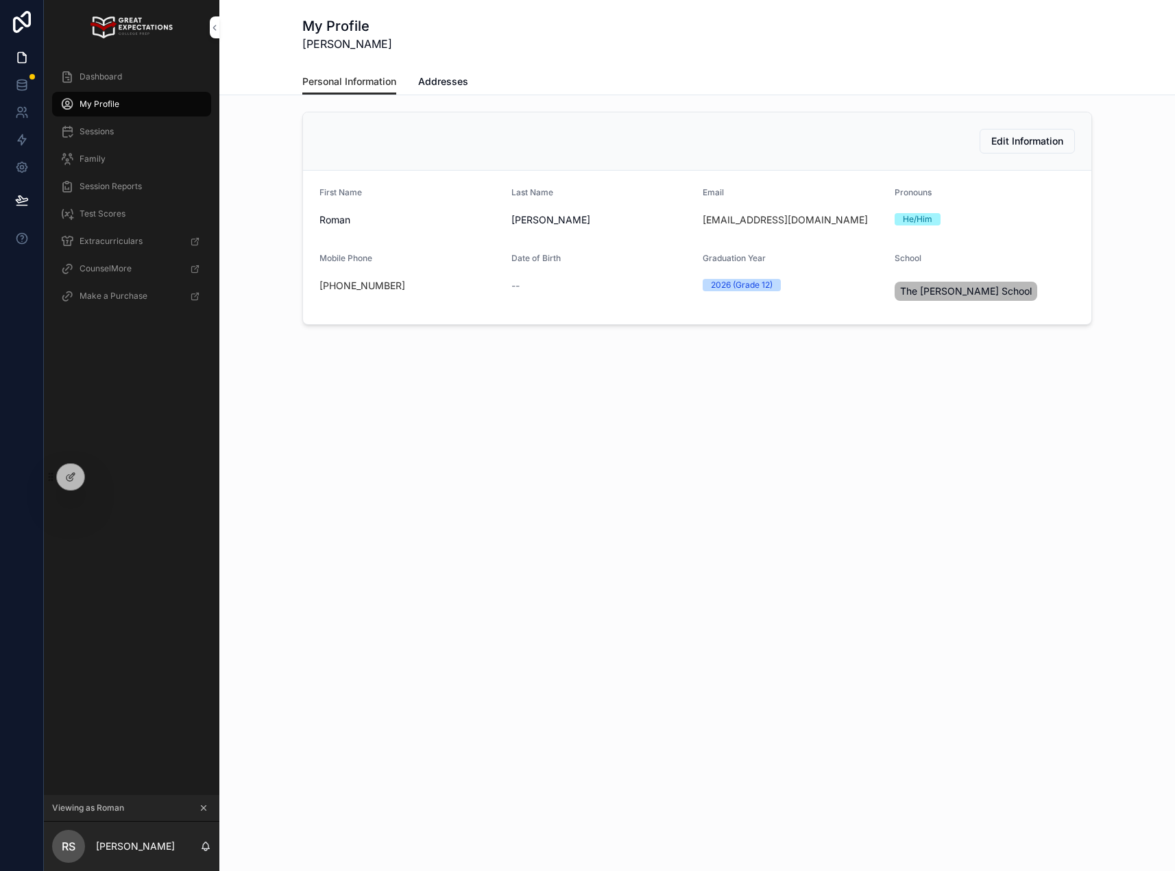
click at [108, 88] on link "Dashboard" at bounding box center [131, 76] width 159 height 25
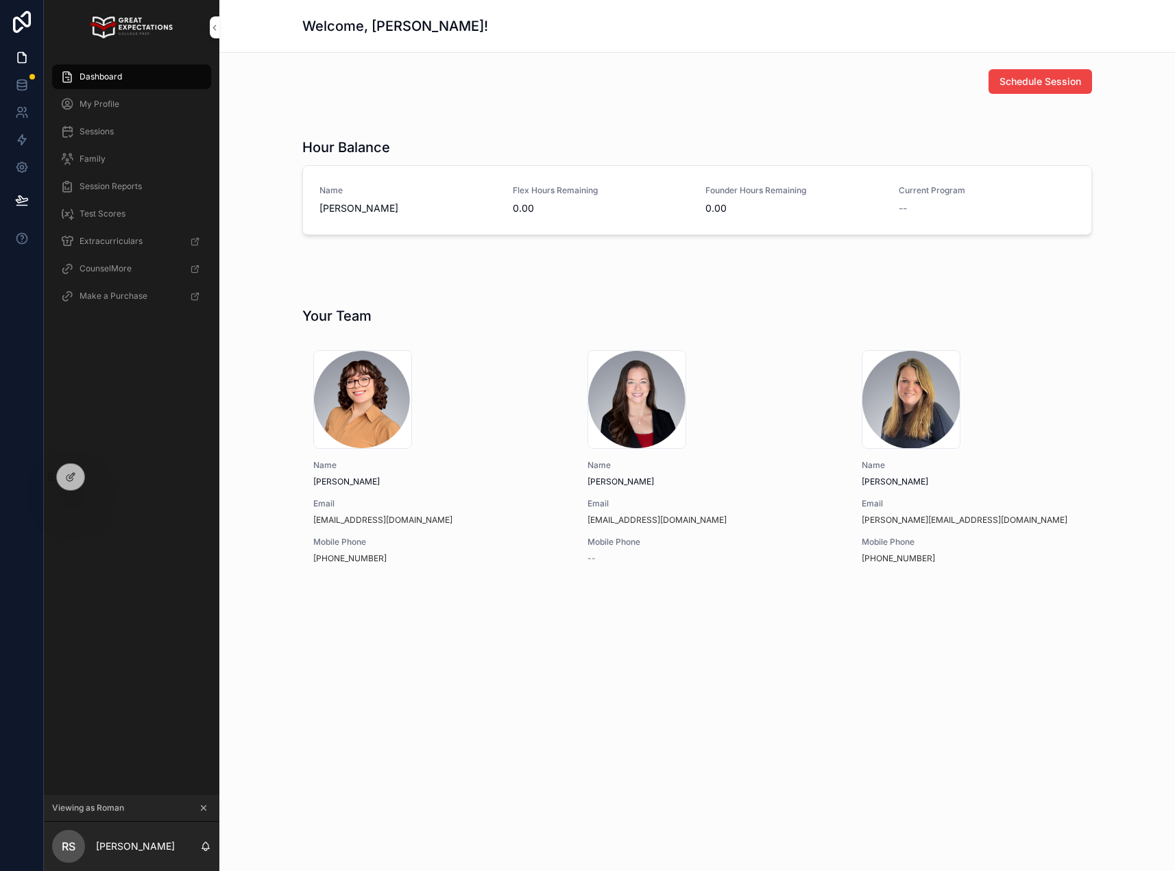
click at [107, 124] on div "Sessions" at bounding box center [131, 132] width 143 height 22
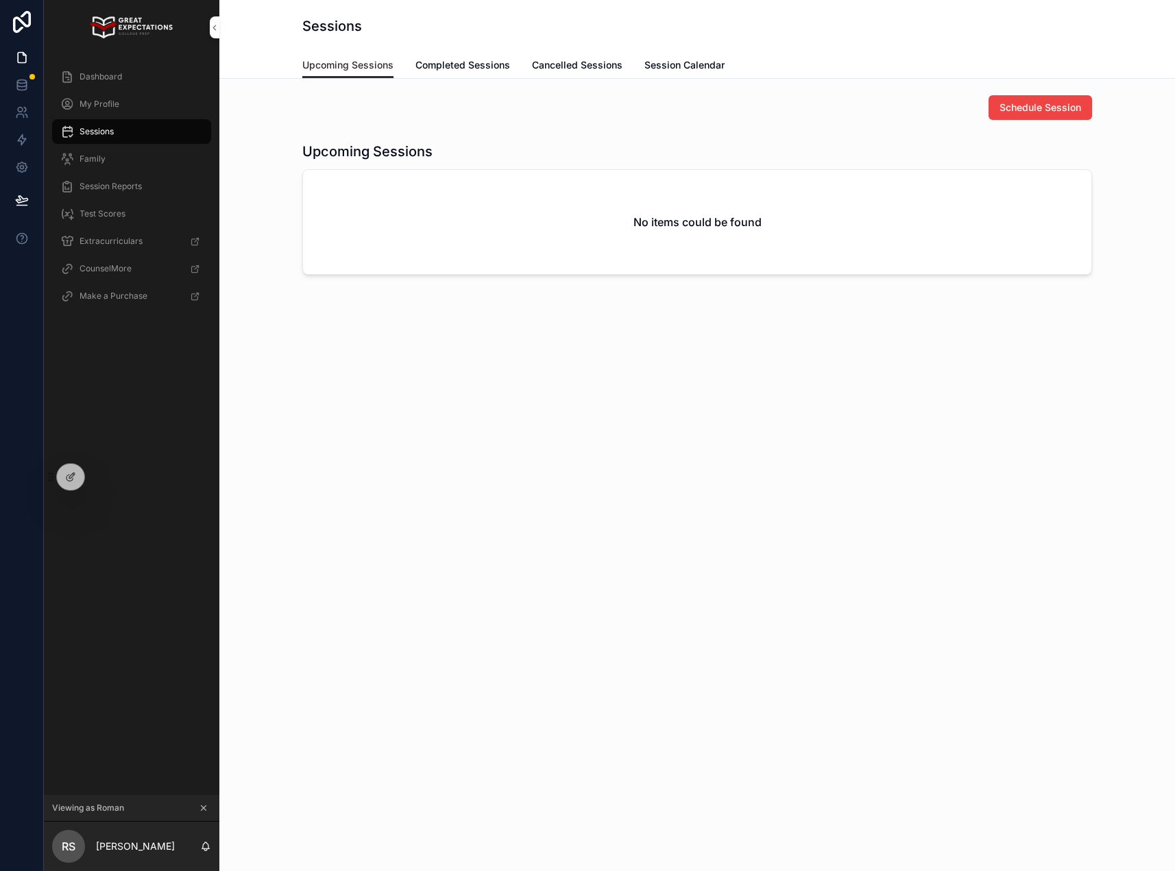
click at [102, 78] on span "Dashboard" at bounding box center [100, 76] width 42 height 11
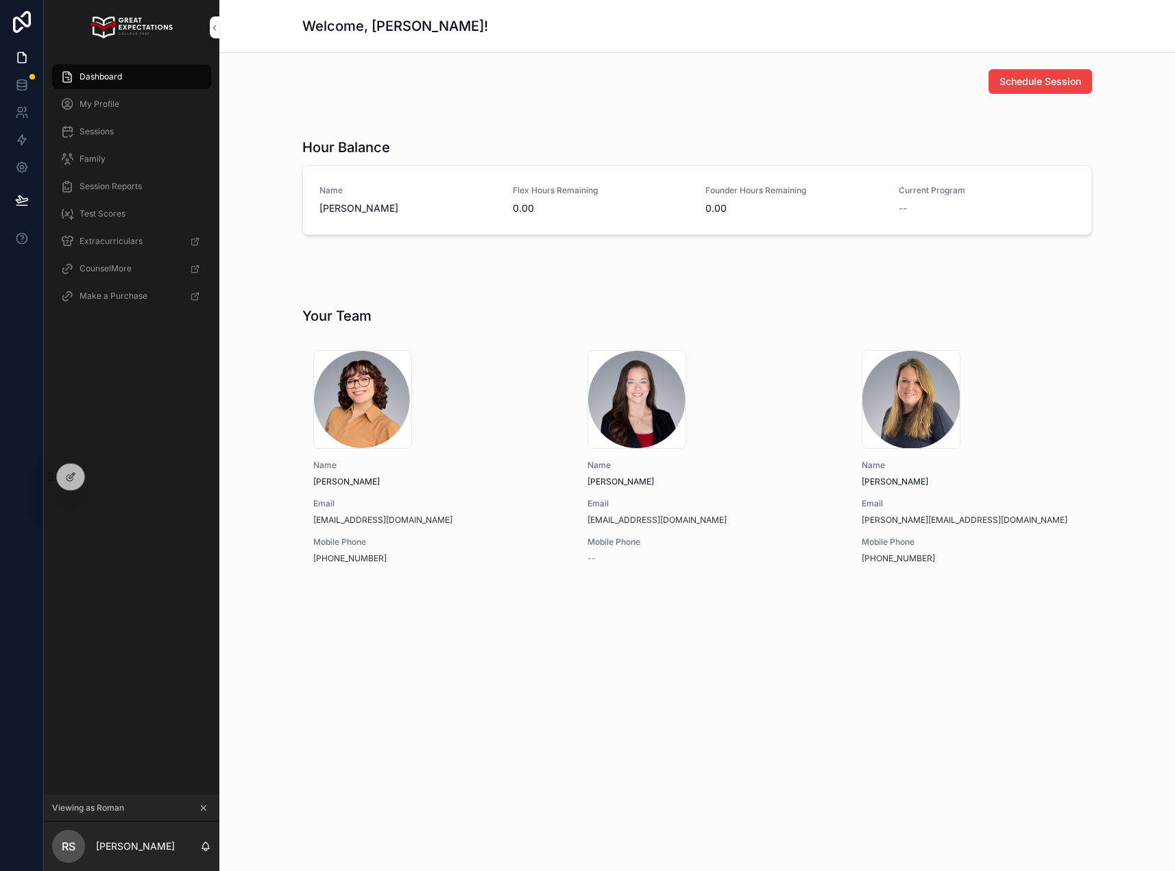
click at [108, 105] on span "My Profile" at bounding box center [99, 104] width 40 height 11
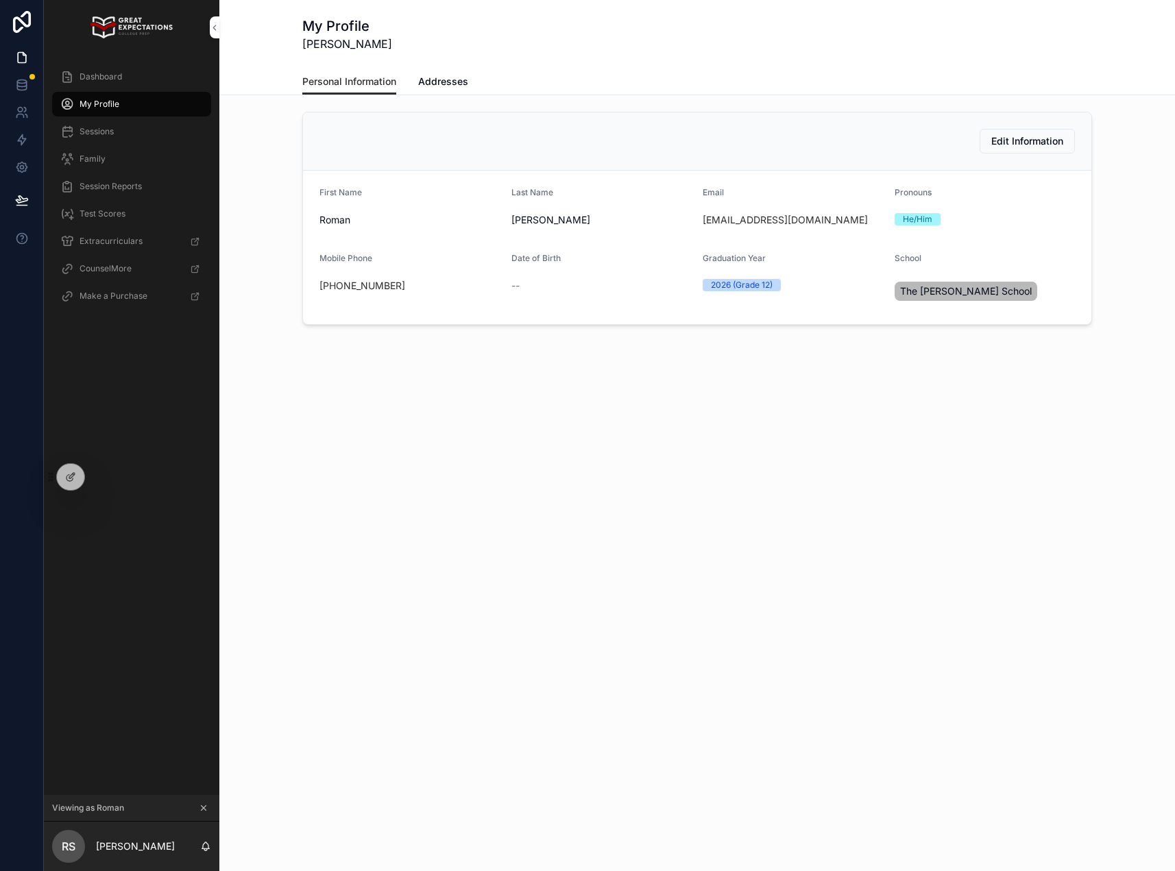
click at [101, 72] on span "Dashboard" at bounding box center [100, 76] width 42 height 11
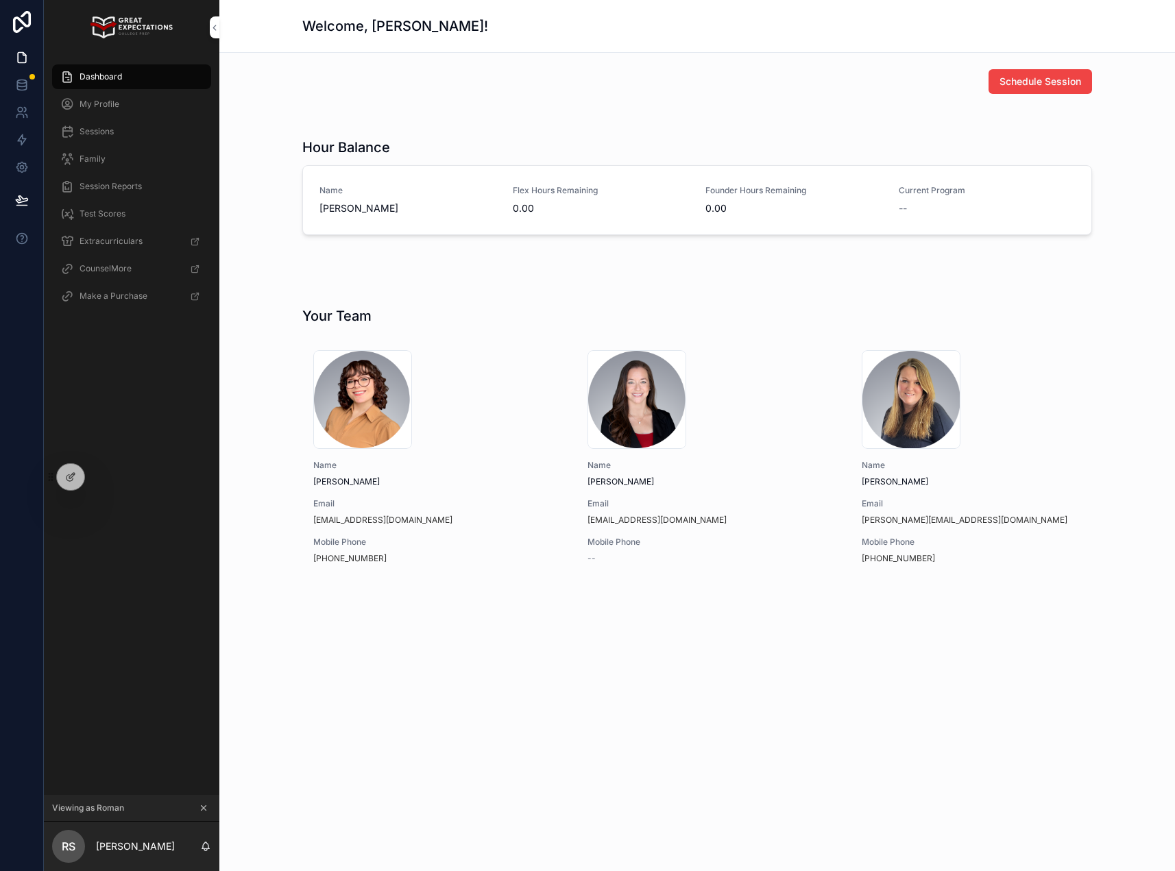
click at [147, 97] on div "My Profile" at bounding box center [131, 104] width 143 height 22
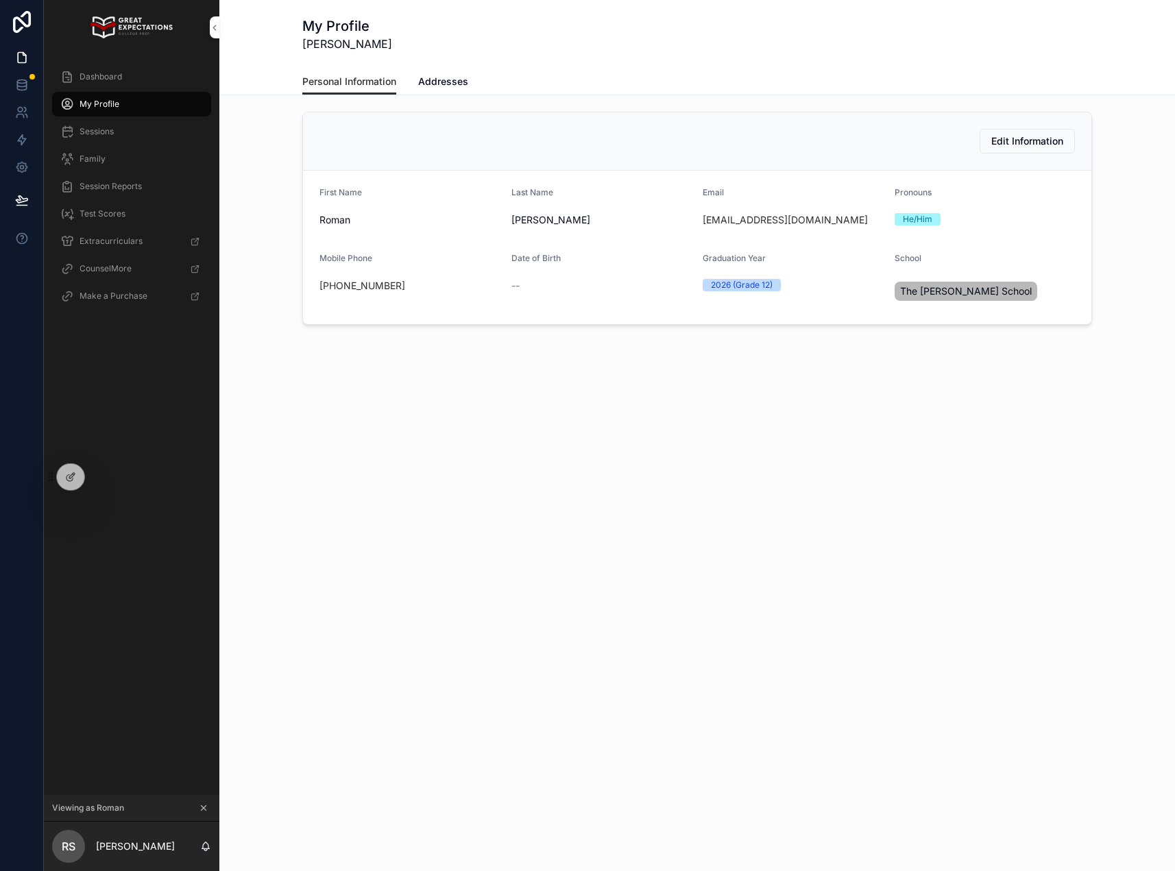
click at [140, 80] on div "Dashboard" at bounding box center [131, 77] width 143 height 22
